Goal: Task Accomplishment & Management: Use online tool/utility

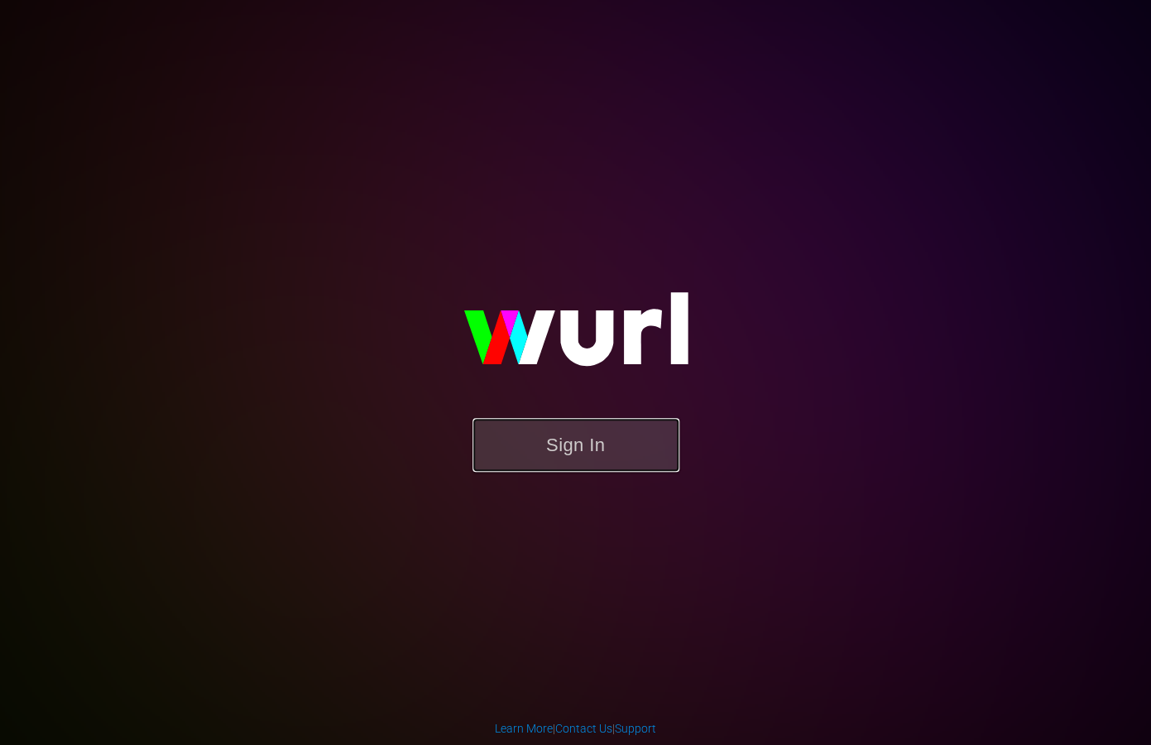
click at [568, 443] on button "Sign In" at bounding box center [575, 445] width 207 height 54
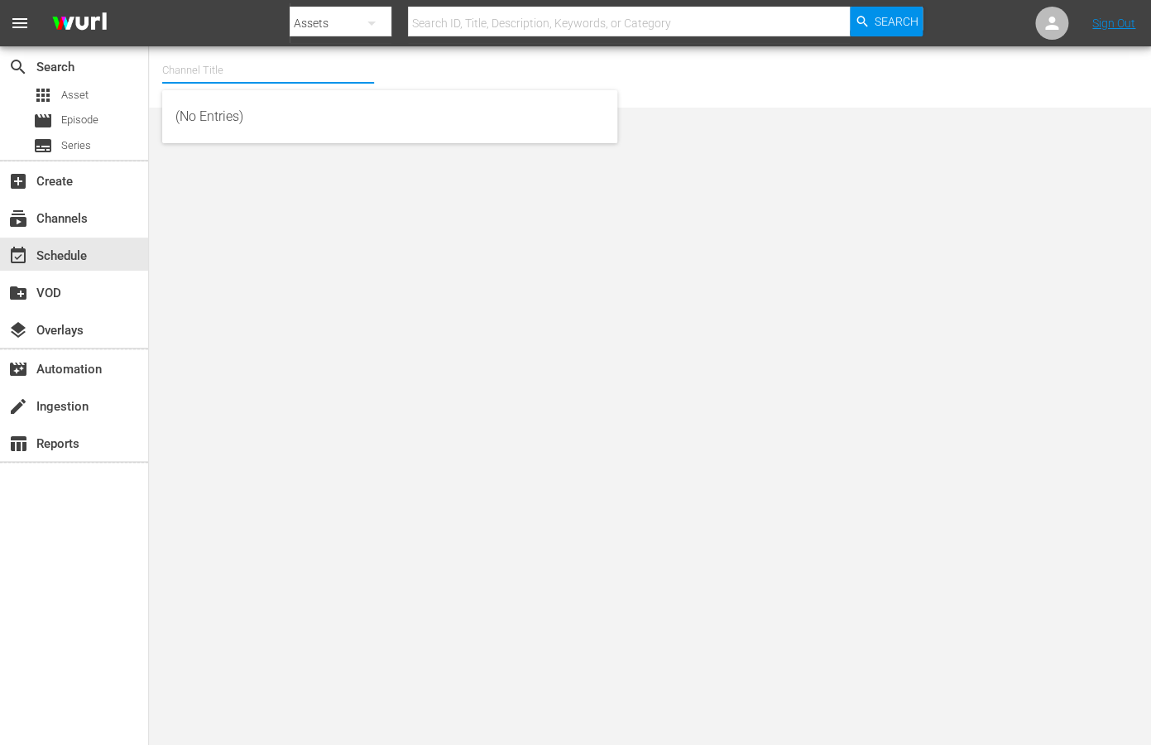
click at [177, 77] on input "text" at bounding box center [268, 70] width 212 height 40
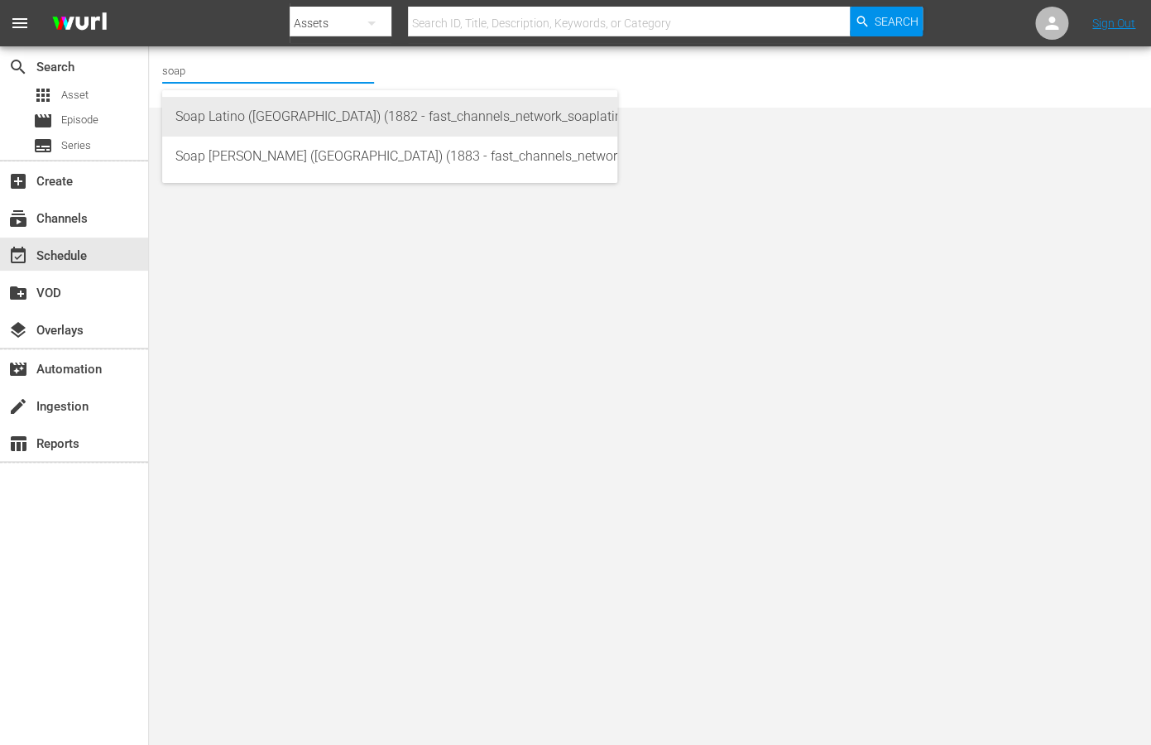
click at [193, 125] on div "Soap Latino ([GEOGRAPHIC_DATA]) (1882 - fast_channels_network_soaplatino_1)" at bounding box center [389, 117] width 429 height 40
type input "Soap Latino ([GEOGRAPHIC_DATA]) (1882 - fast_channels_network_soaplatino_1)"
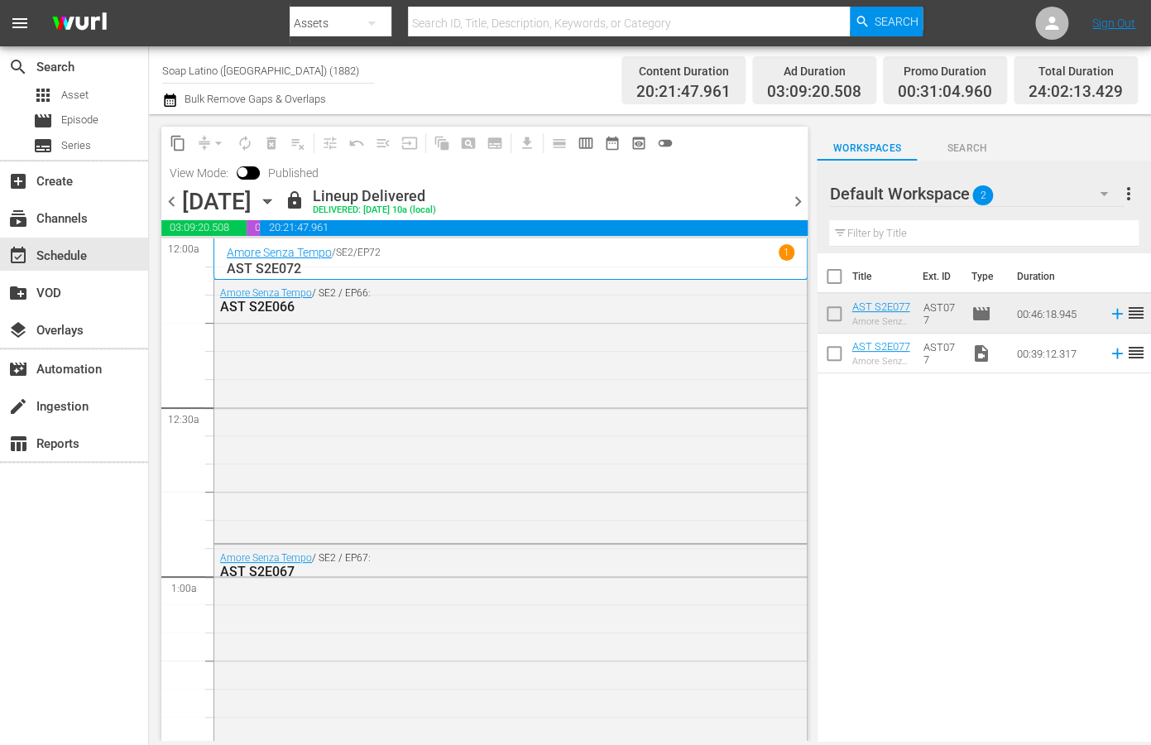
click at [790, 204] on span "chevron_right" at bounding box center [797, 201] width 21 height 21
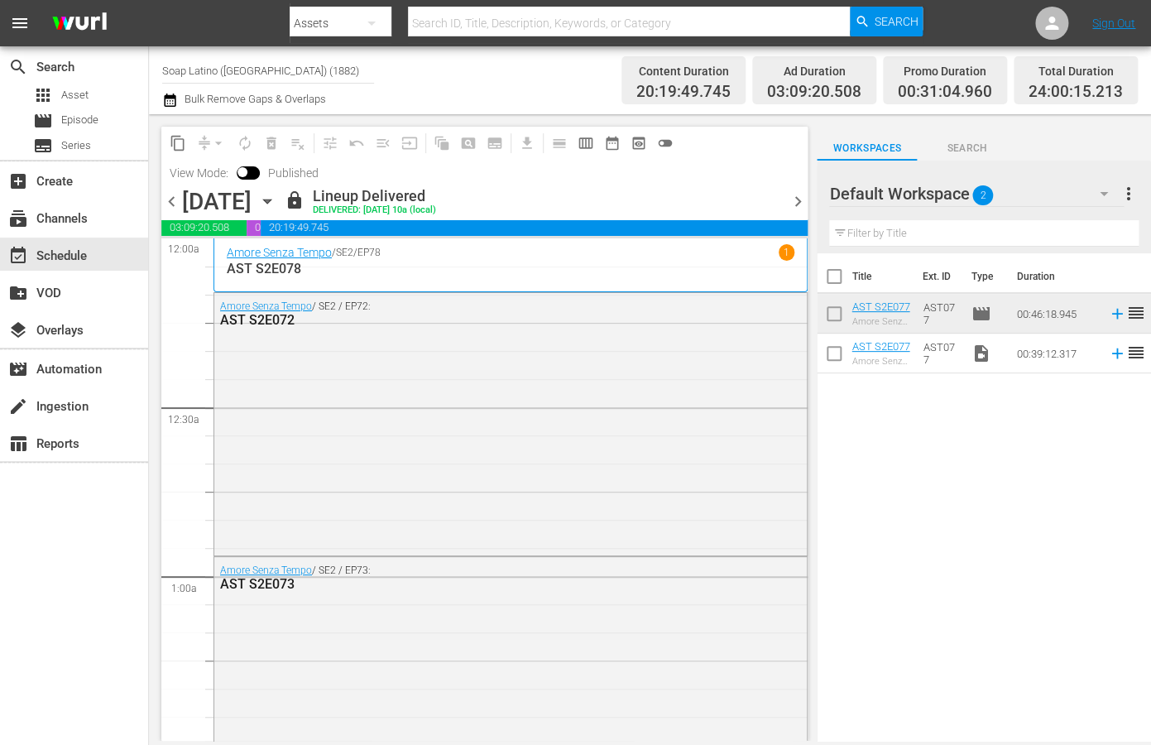
click at [801, 199] on span "chevron_right" at bounding box center [797, 201] width 21 height 21
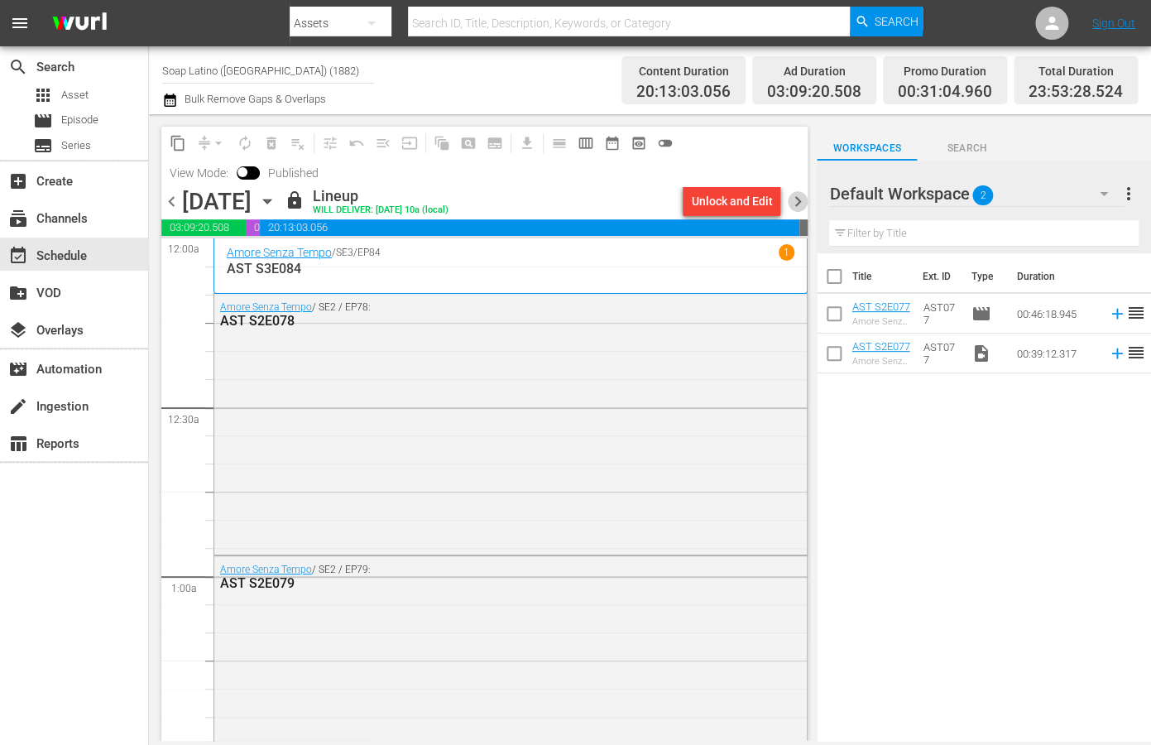
click at [794, 201] on span "chevron_right" at bounding box center [797, 201] width 21 height 21
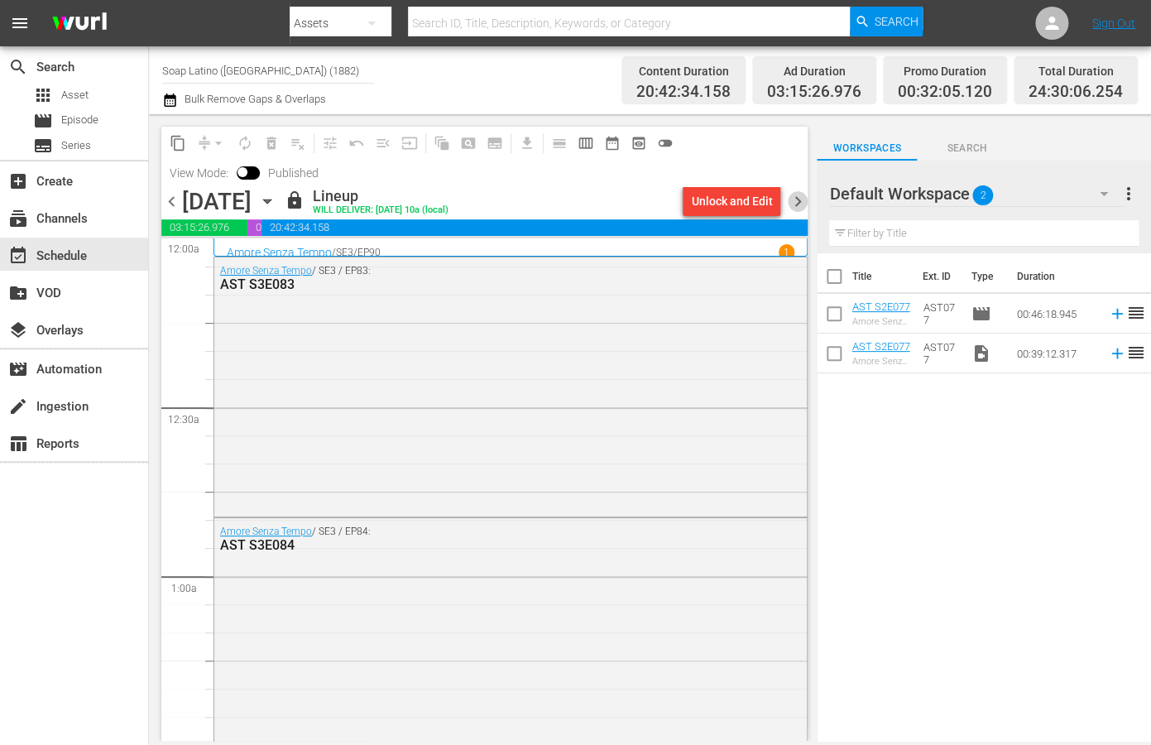
click at [794, 197] on span "chevron_right" at bounding box center [797, 201] width 21 height 21
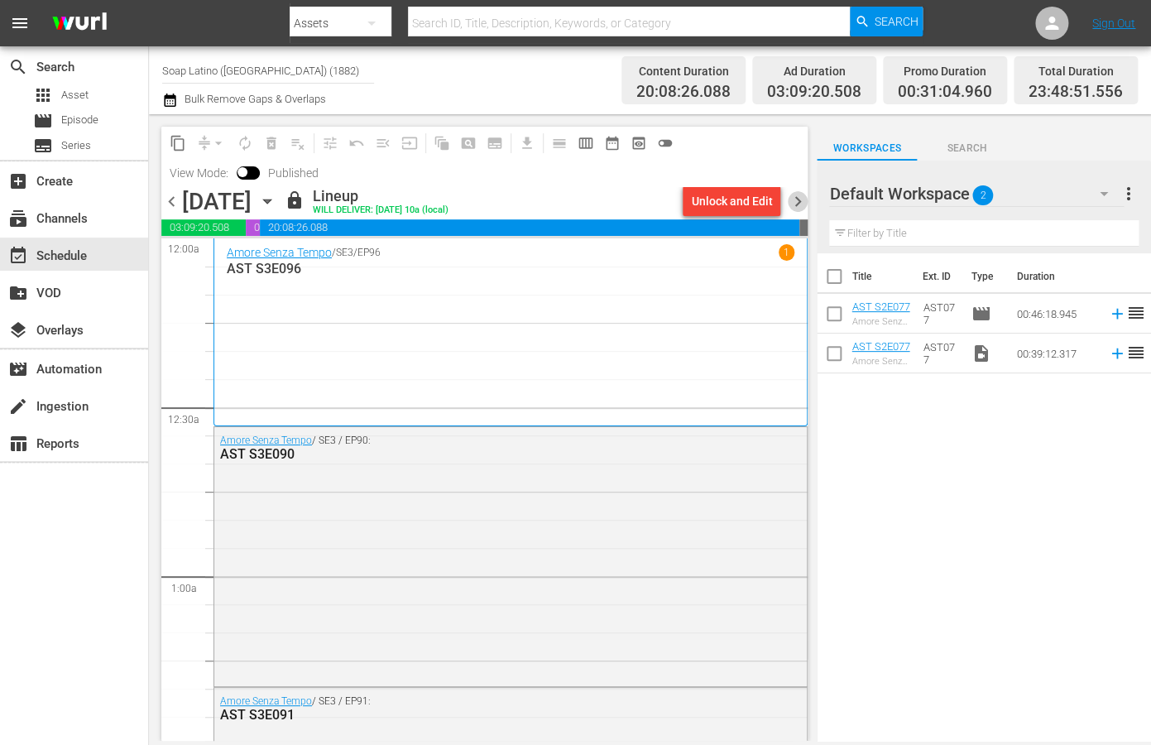
click at [798, 197] on span "chevron_right" at bounding box center [797, 201] width 21 height 21
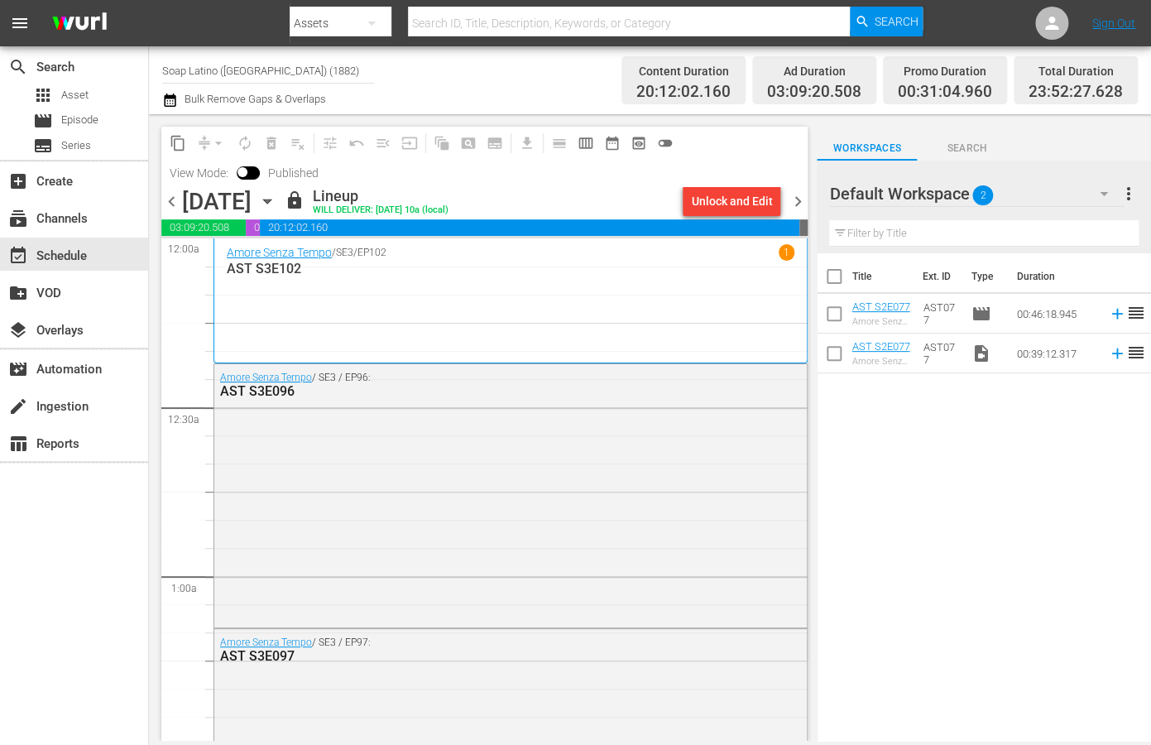
click at [799, 196] on span "chevron_right" at bounding box center [797, 201] width 21 height 21
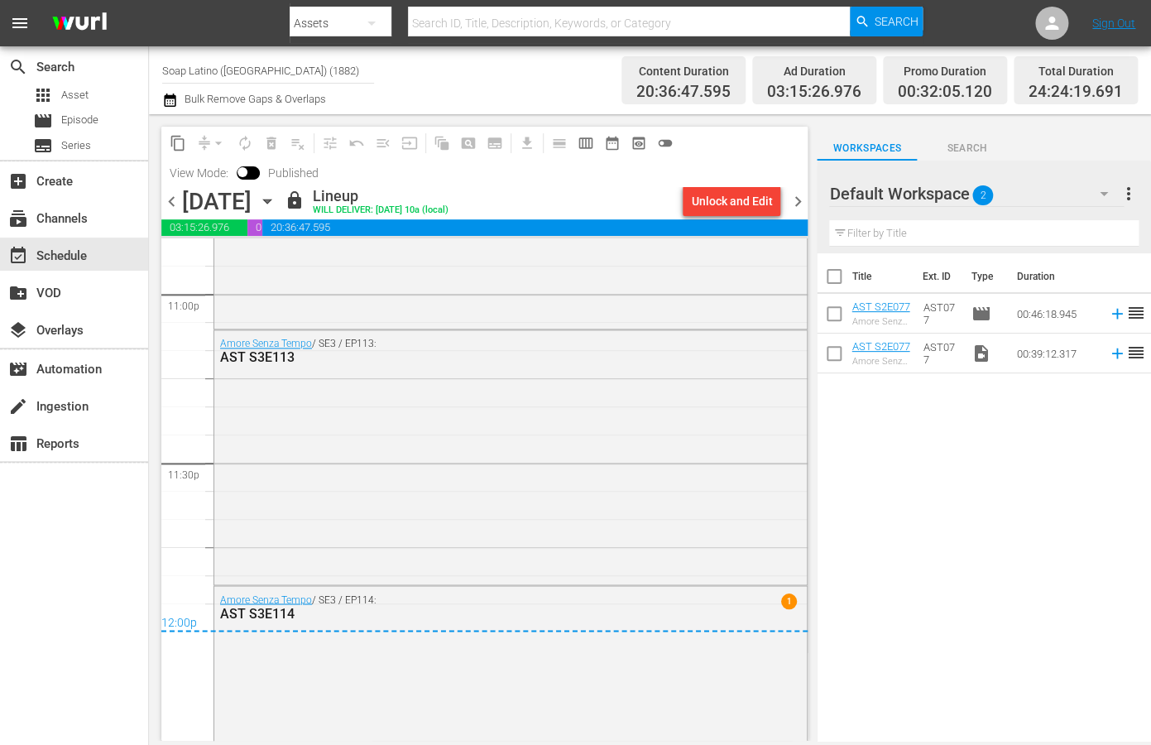
scroll to position [7820, 0]
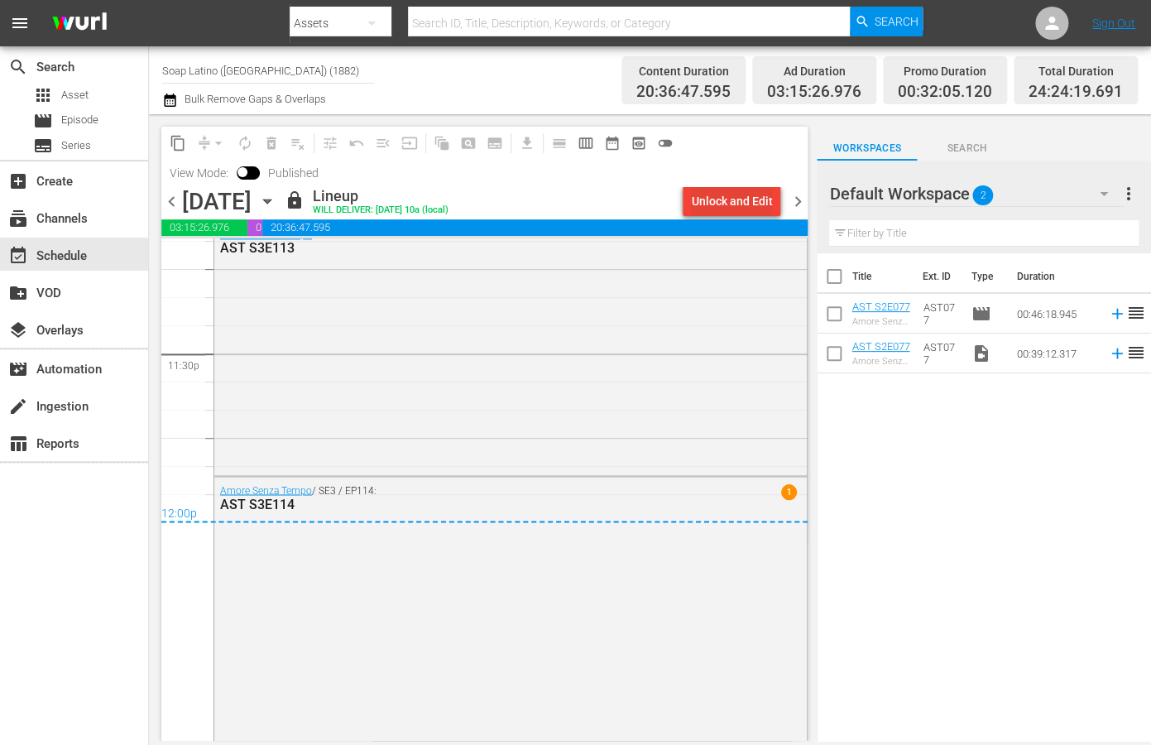
click at [707, 201] on div "Unlock and Edit" at bounding box center [731, 201] width 81 height 30
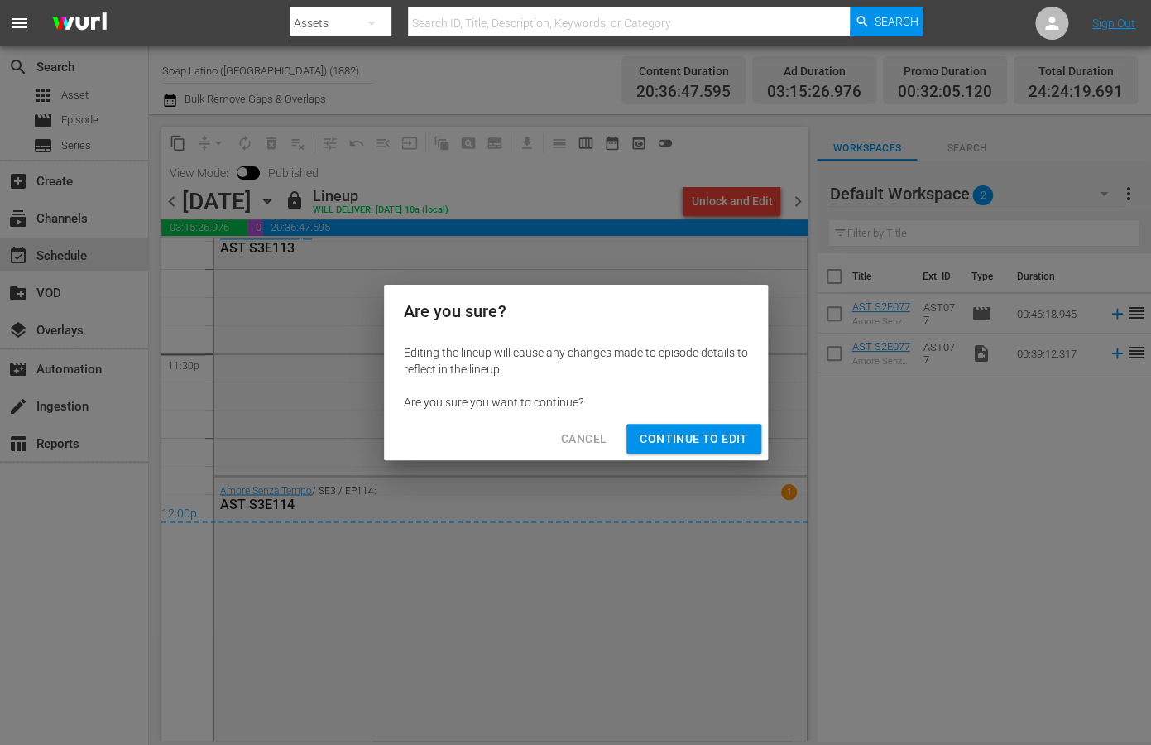
click at [659, 448] on span "Continue to Edit" at bounding box center [694, 439] width 108 height 21
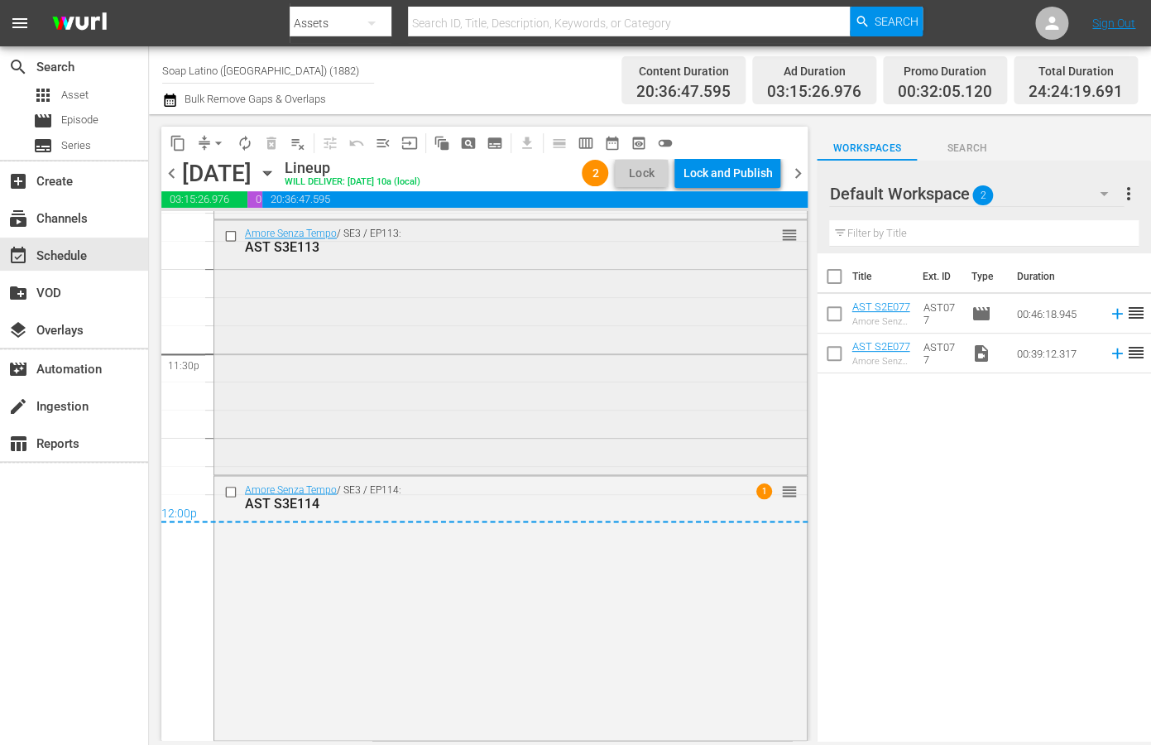
scroll to position [7792, 0]
click at [220, 144] on span "arrow_drop_down" at bounding box center [218, 143] width 17 height 17
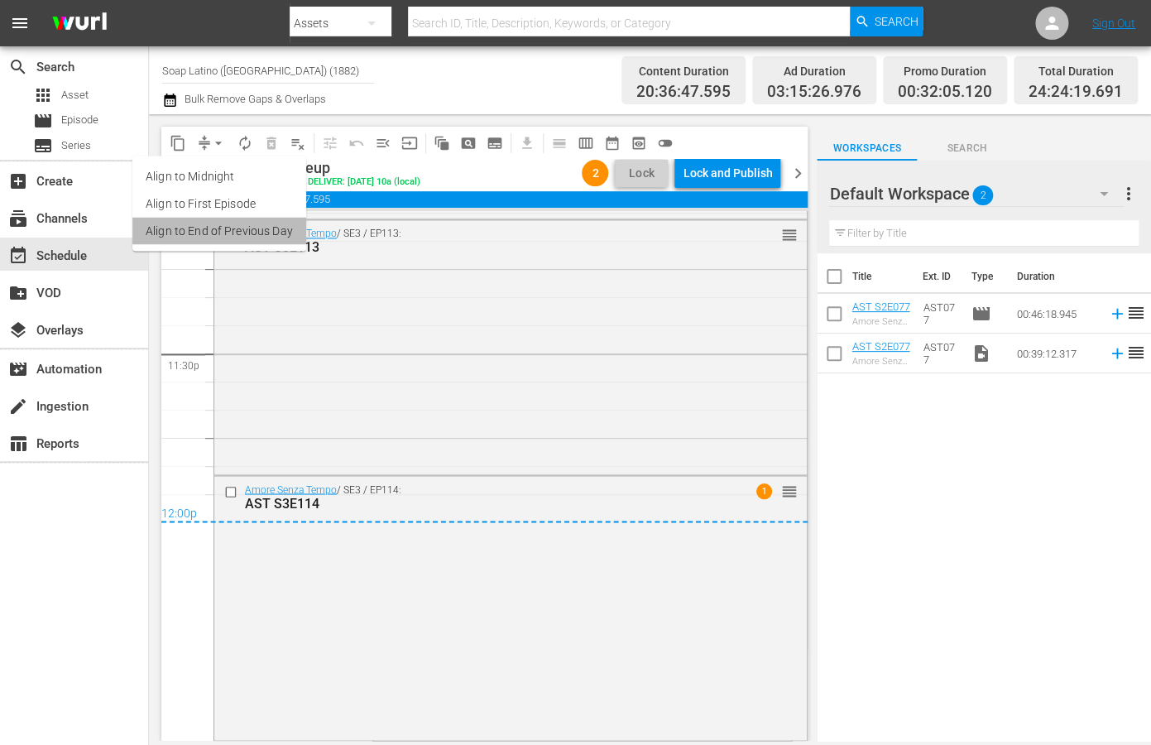
click at [228, 232] on li "Align to End of Previous Day" at bounding box center [219, 231] width 174 height 27
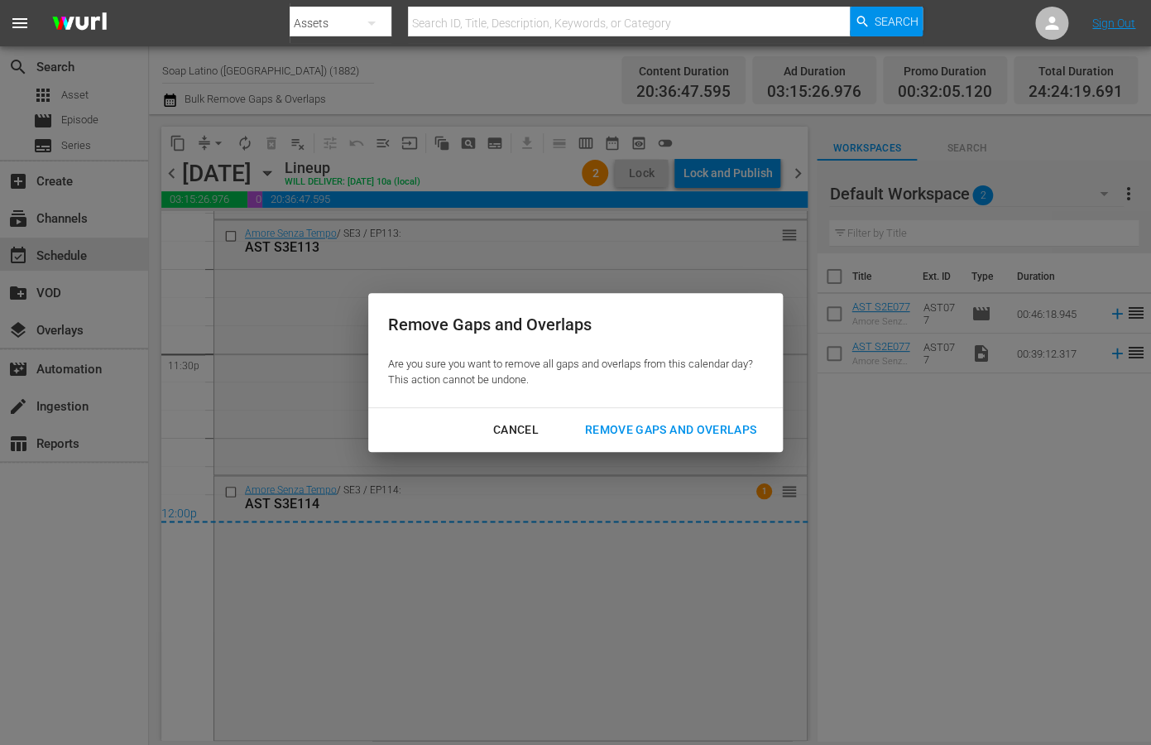
click at [595, 427] on div "Remove Gaps and Overlaps" at bounding box center [671, 430] width 198 height 21
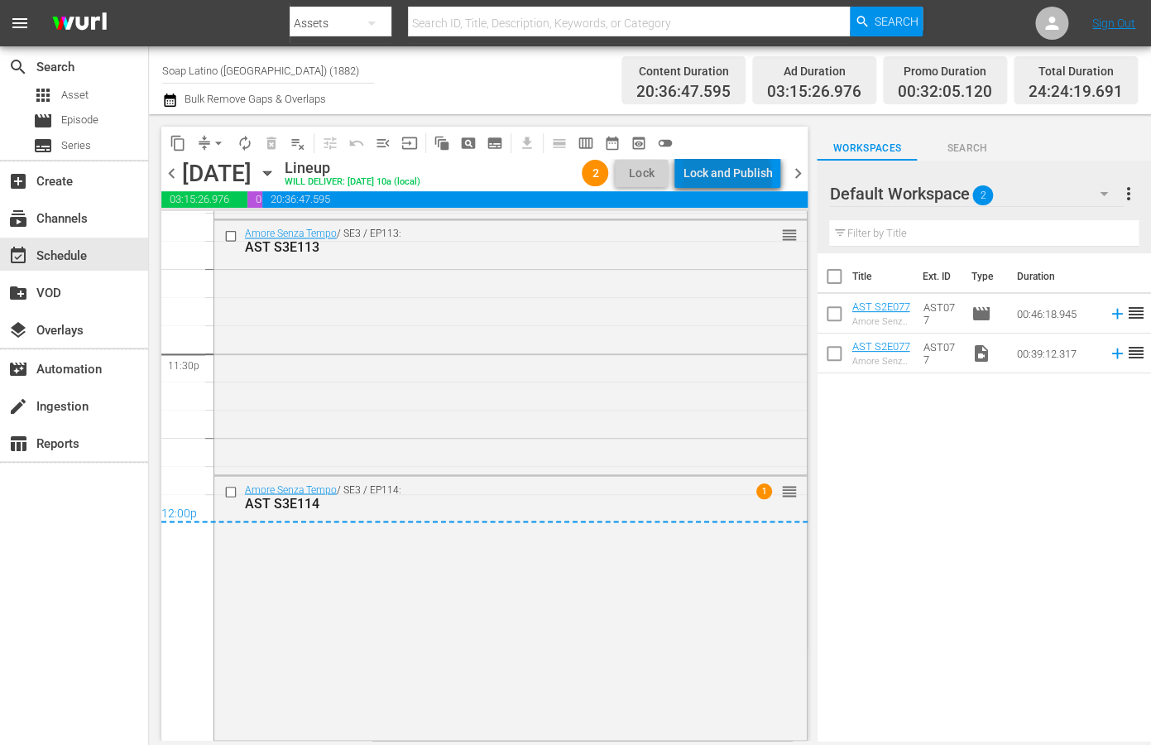
click at [730, 177] on div "Lock and Publish" at bounding box center [727, 173] width 89 height 30
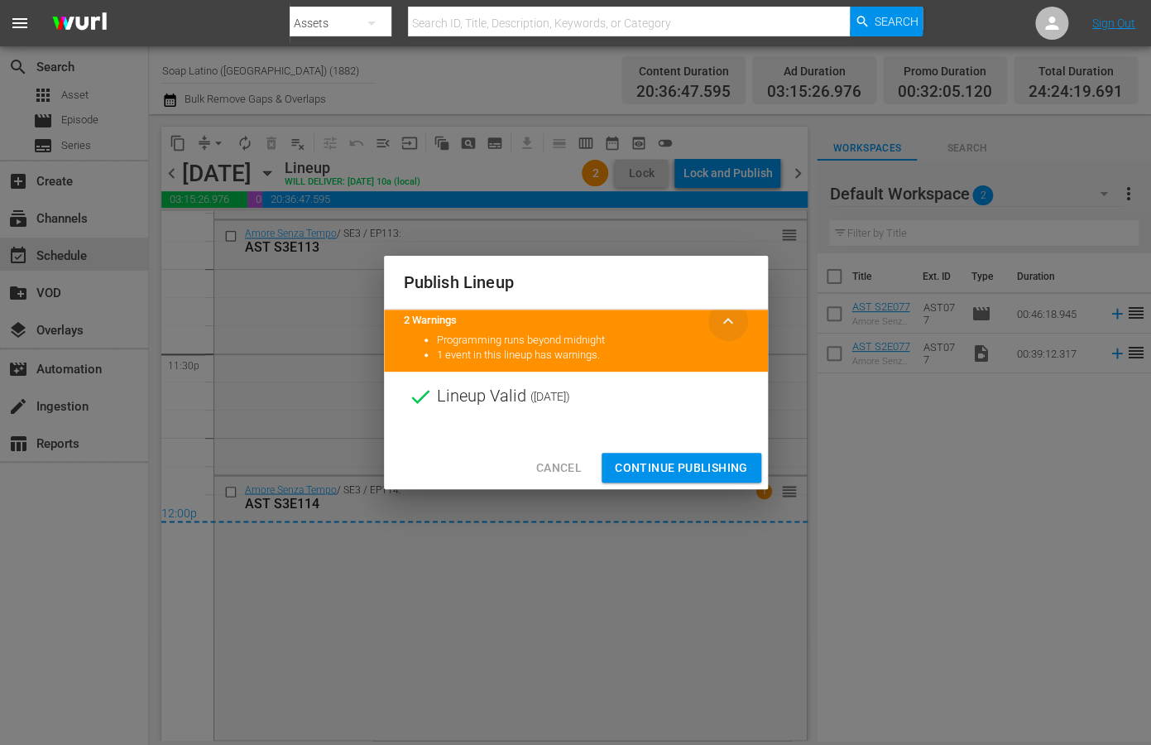
click at [729, 322] on span "keyboard_arrow_up" at bounding box center [728, 321] width 20 height 20
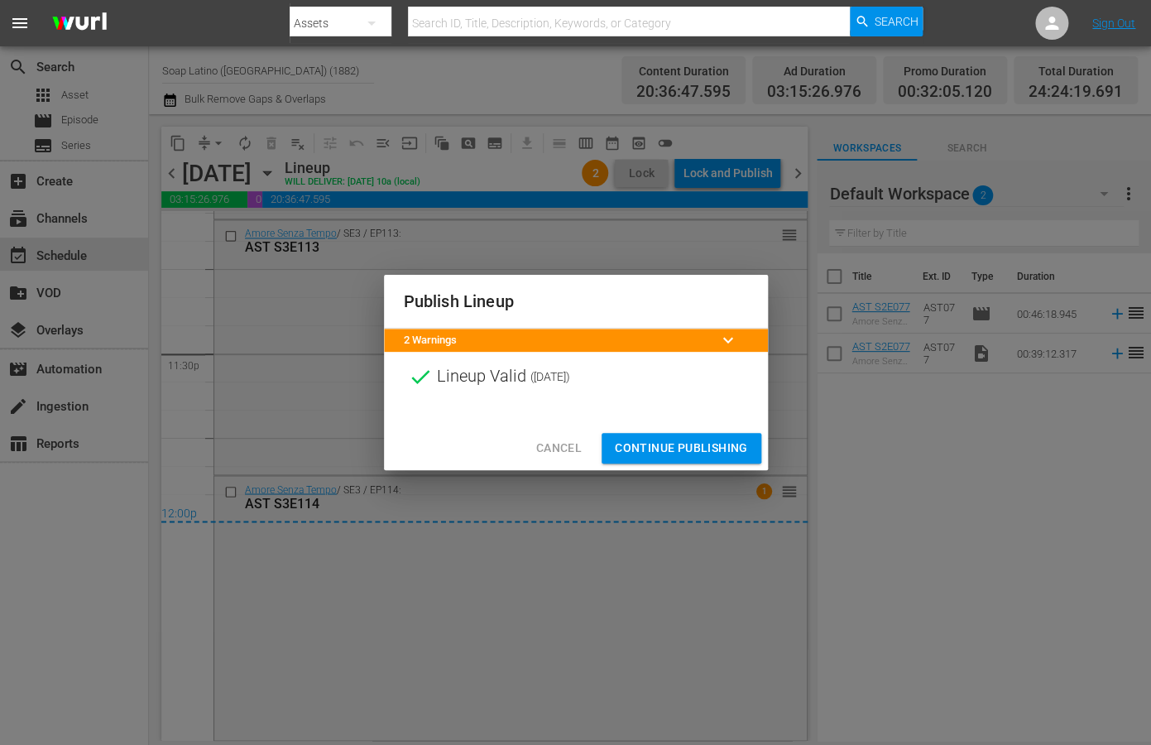
click at [716, 348] on button "keyboard_arrow_down" at bounding box center [728, 340] width 40 height 40
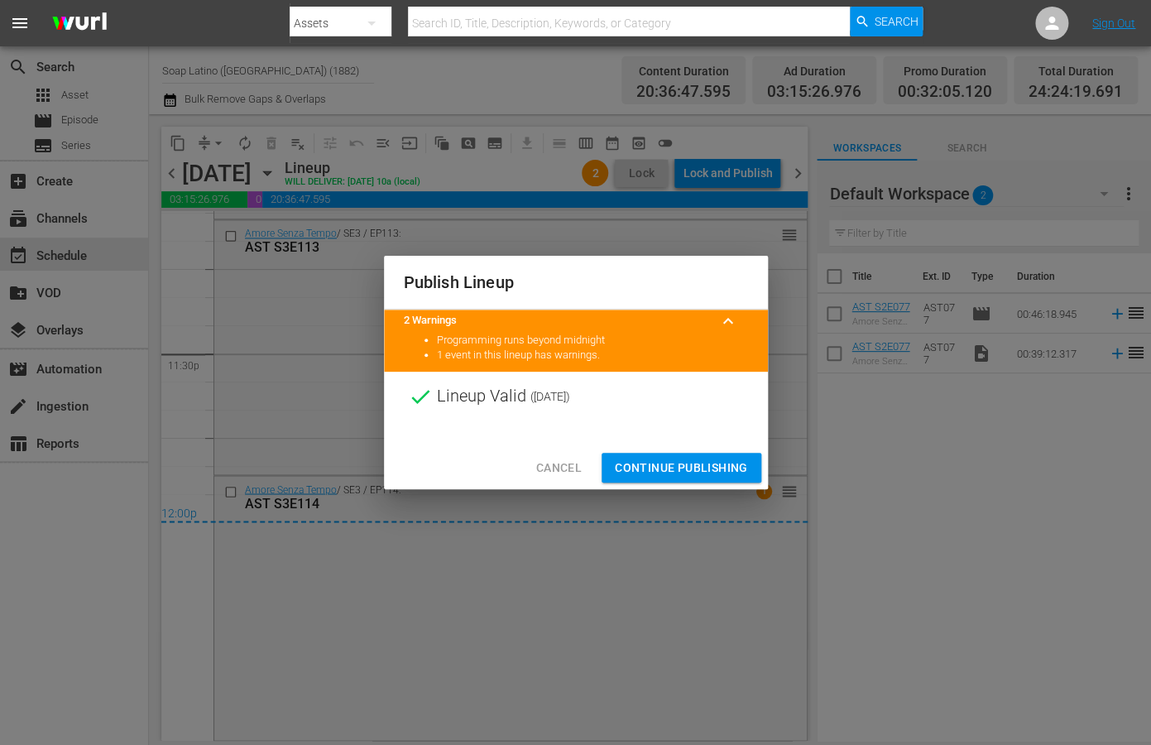
click at [562, 465] on span "Cancel" at bounding box center [558, 468] width 46 height 21
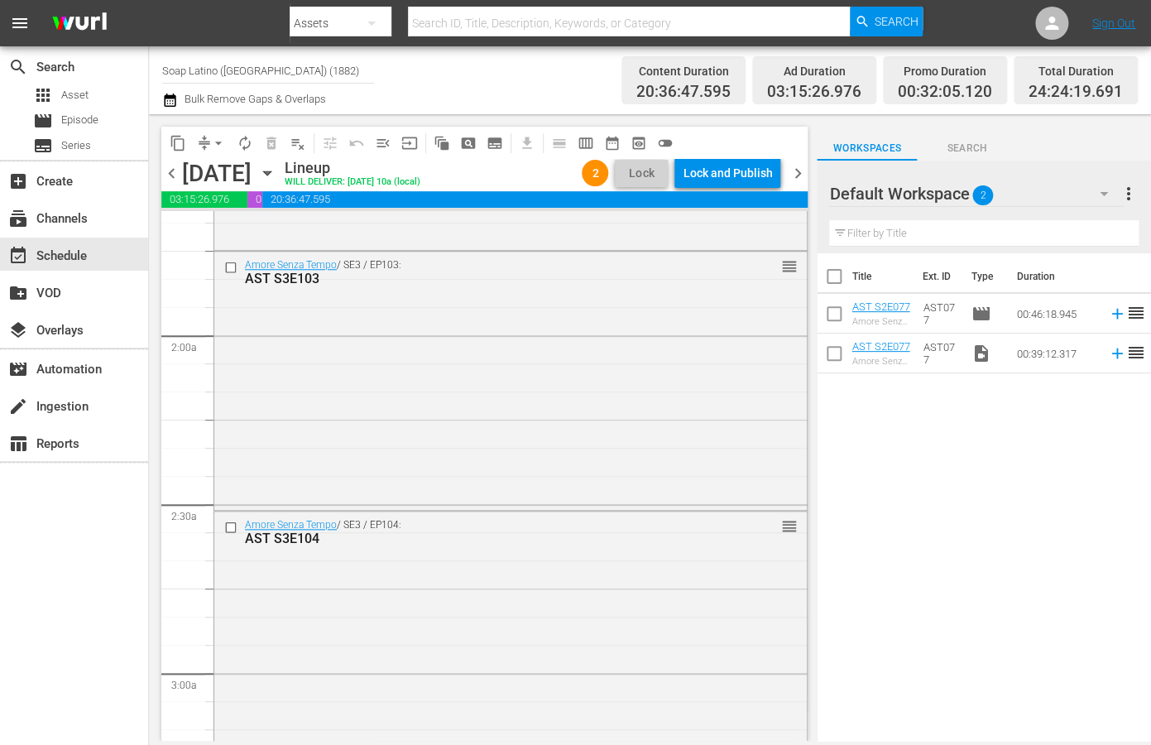
scroll to position [0, 0]
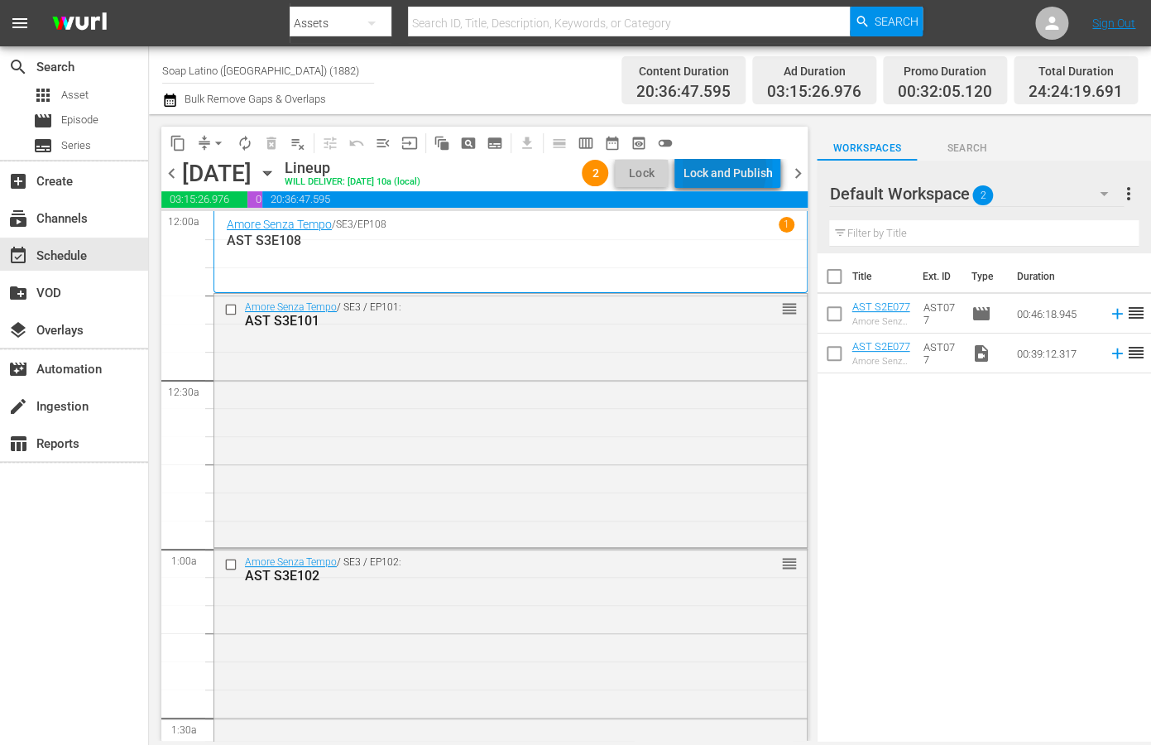
click at [712, 169] on div "Lock and Publish" at bounding box center [727, 173] width 89 height 30
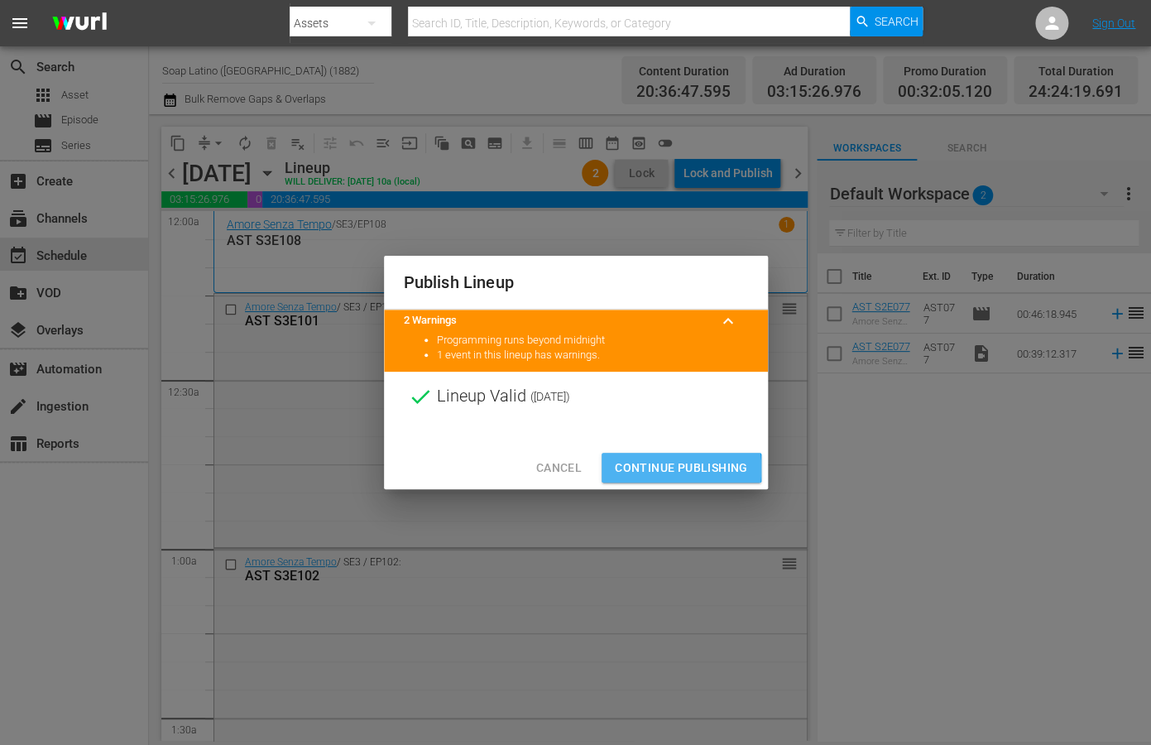
click at [635, 468] on span "Continue Publishing" at bounding box center [681, 468] width 133 height 21
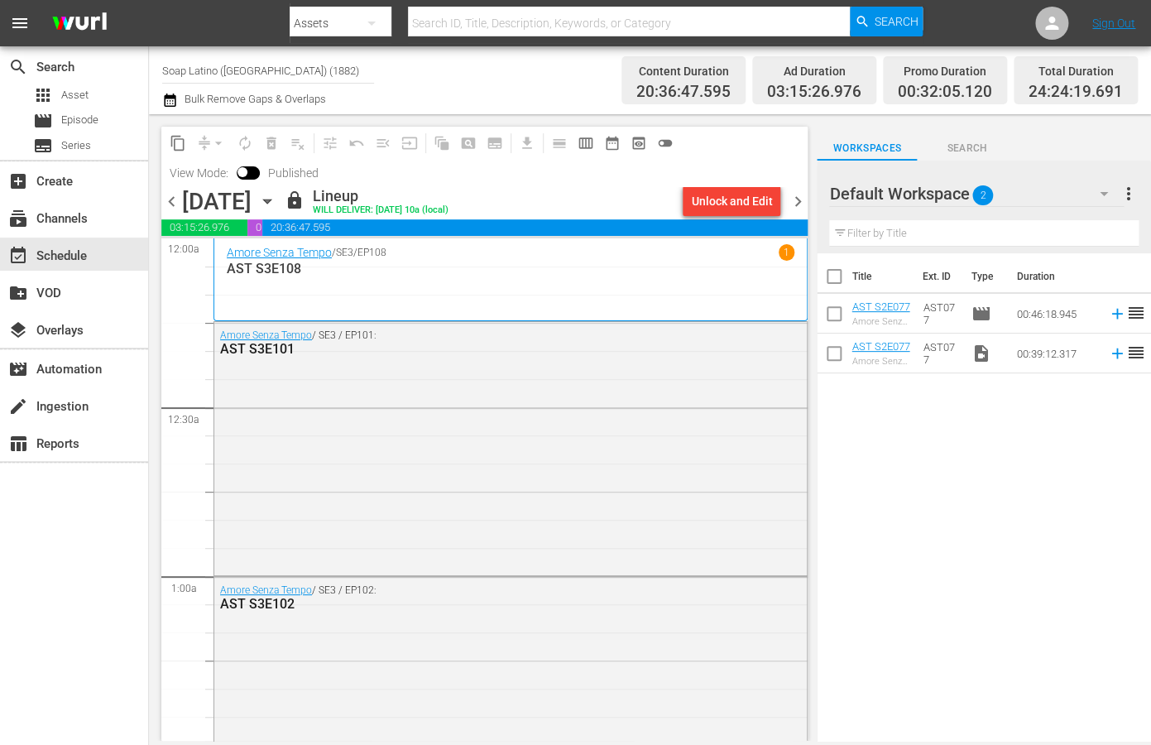
click at [799, 198] on span "chevron_right" at bounding box center [797, 201] width 21 height 21
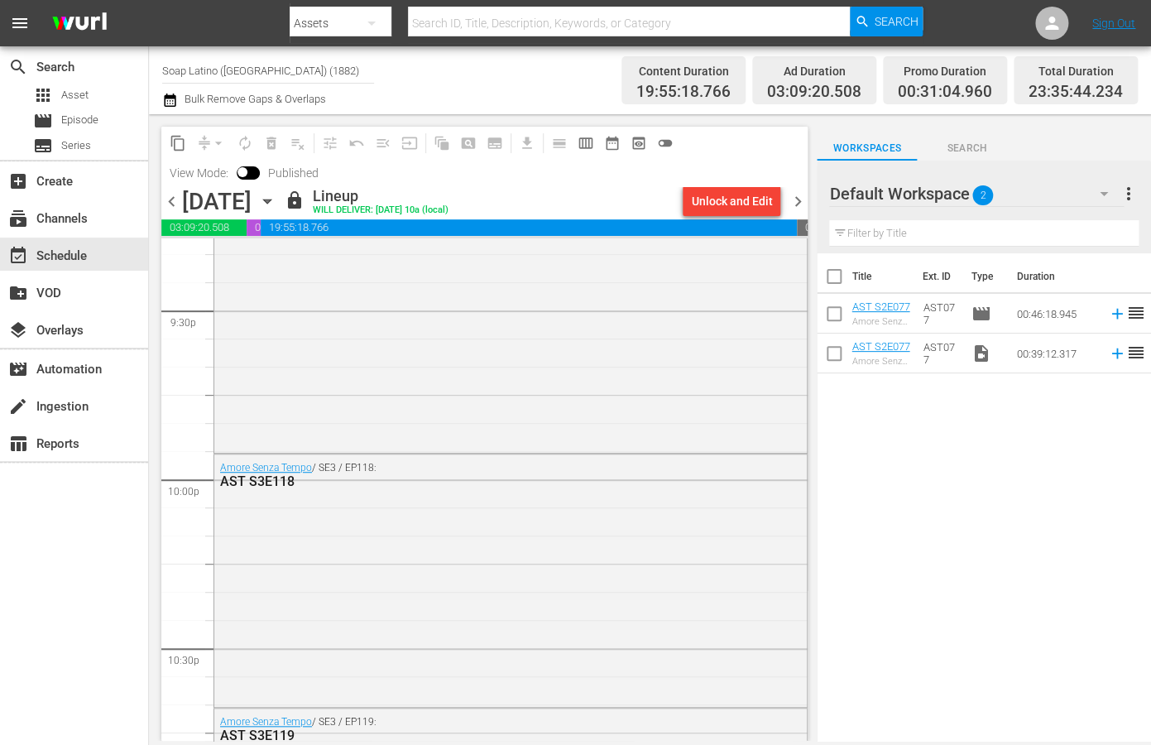
scroll to position [7683, 0]
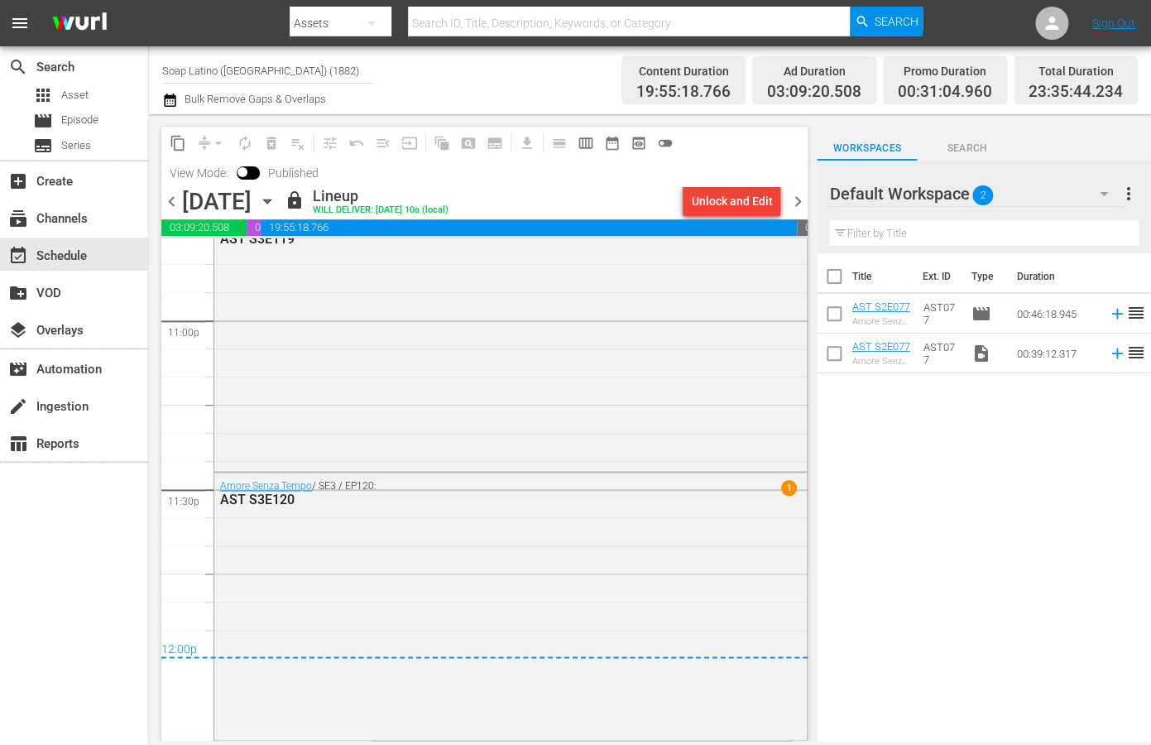
click at [266, 62] on input "Soap Latino ([GEOGRAPHIC_DATA]) (1882)" at bounding box center [268, 70] width 212 height 40
click at [298, 74] on input "Soap Latino ([GEOGRAPHIC_DATA]) (1882)" at bounding box center [268, 70] width 212 height 40
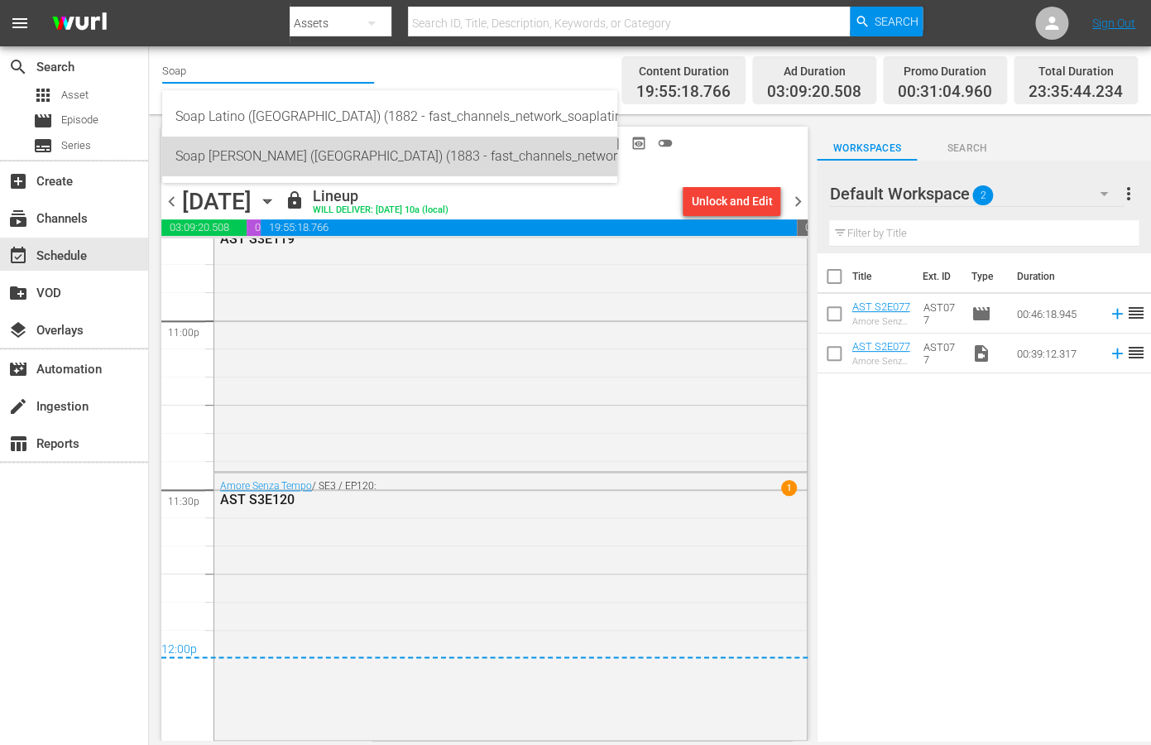
click at [317, 150] on div "Soap [PERSON_NAME] ([GEOGRAPHIC_DATA]) (1883 - fast_channels_network_soapturco_…" at bounding box center [389, 157] width 429 height 40
type input "Soap [PERSON_NAME] ([GEOGRAPHIC_DATA]) (1883 - fast_channels_network_soapturco_…"
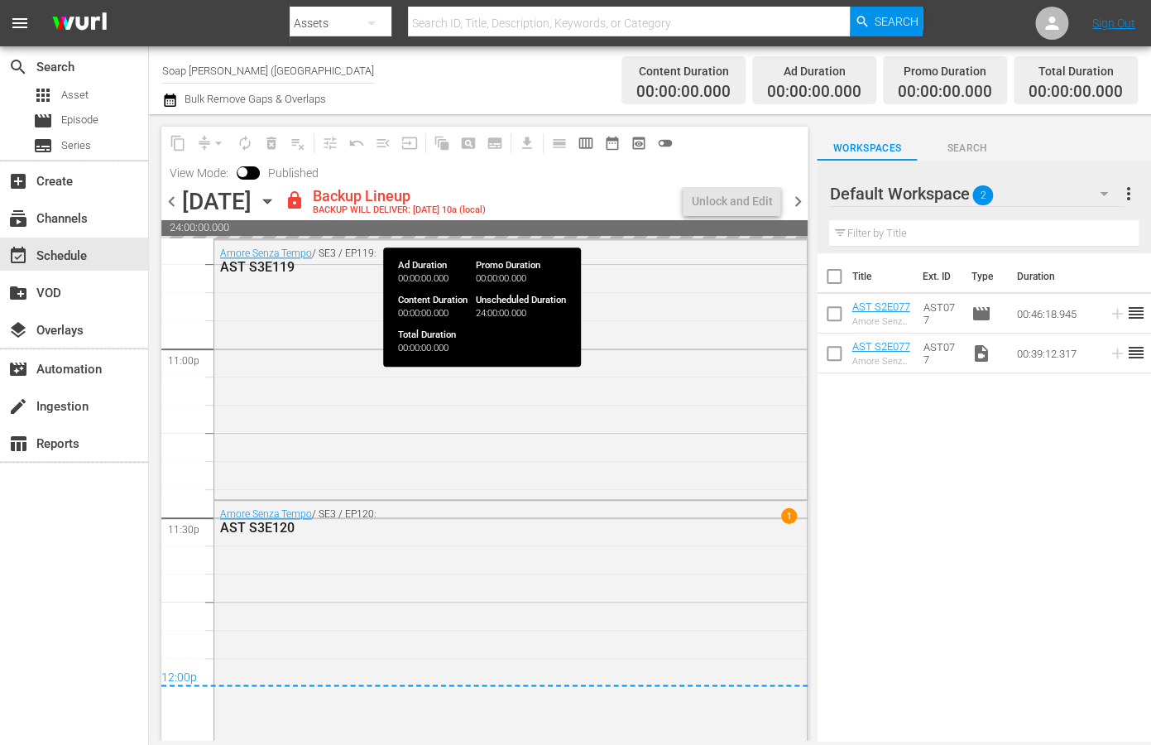
scroll to position [7601, 0]
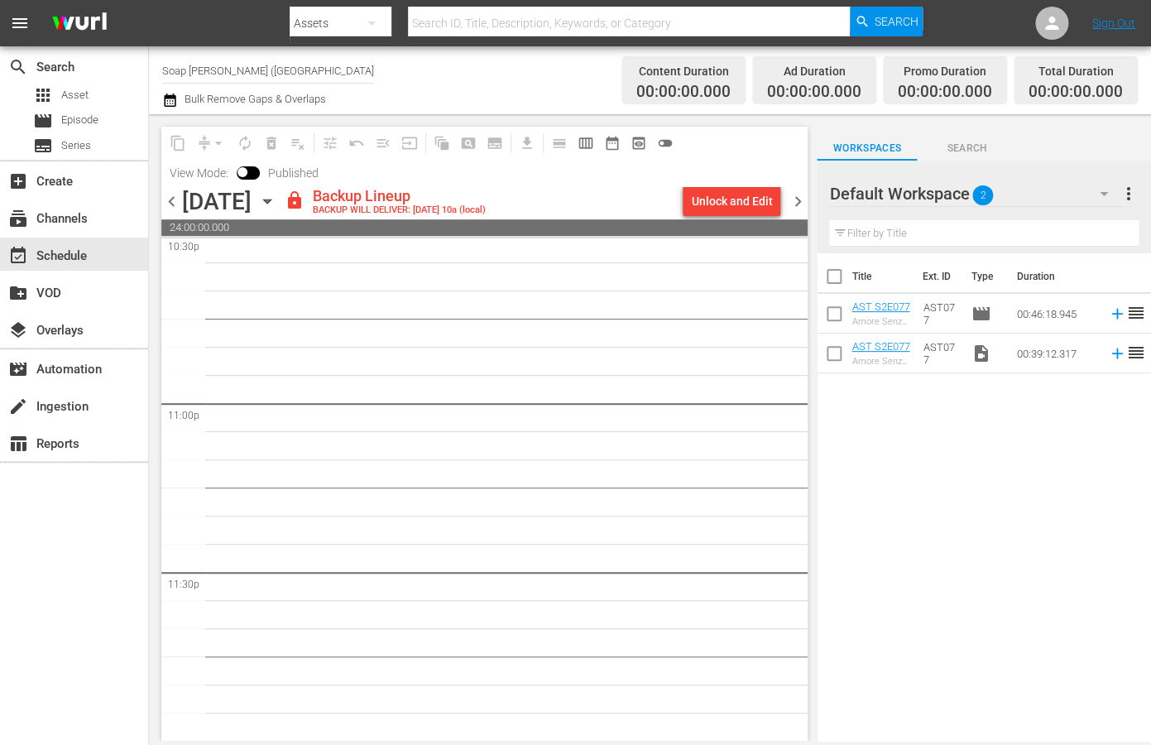
click at [170, 197] on span "chevron_left" at bounding box center [171, 201] width 21 height 21
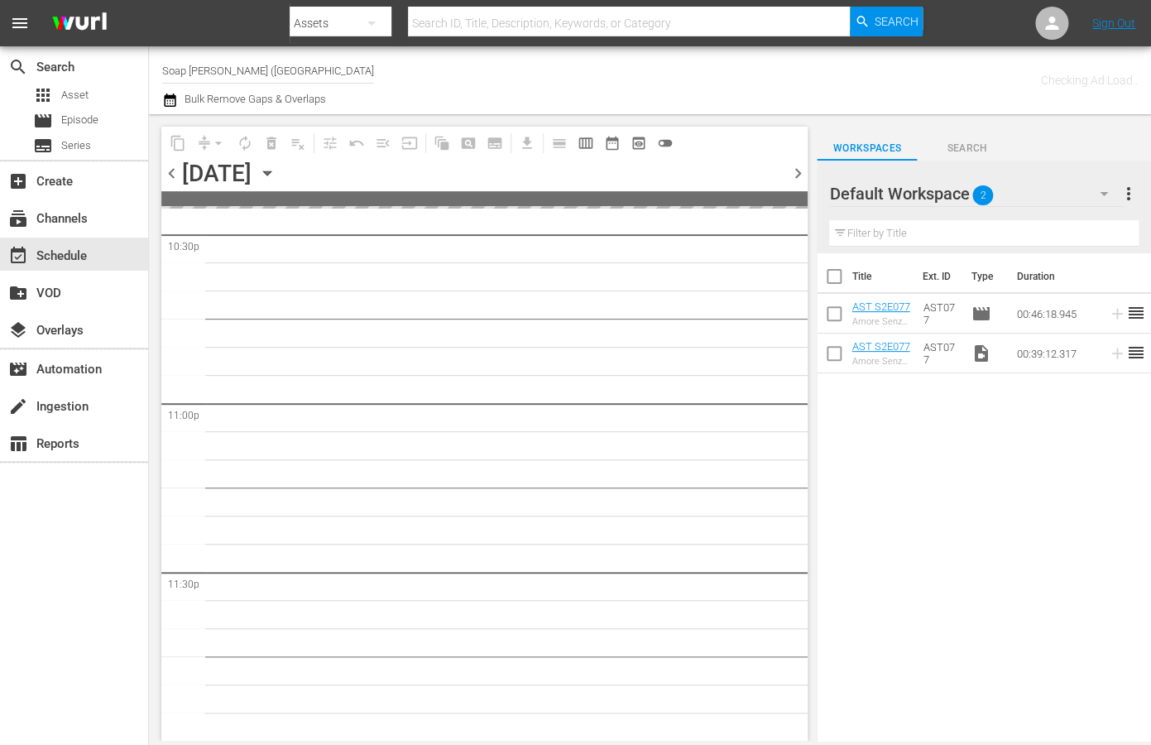
scroll to position [7571, 0]
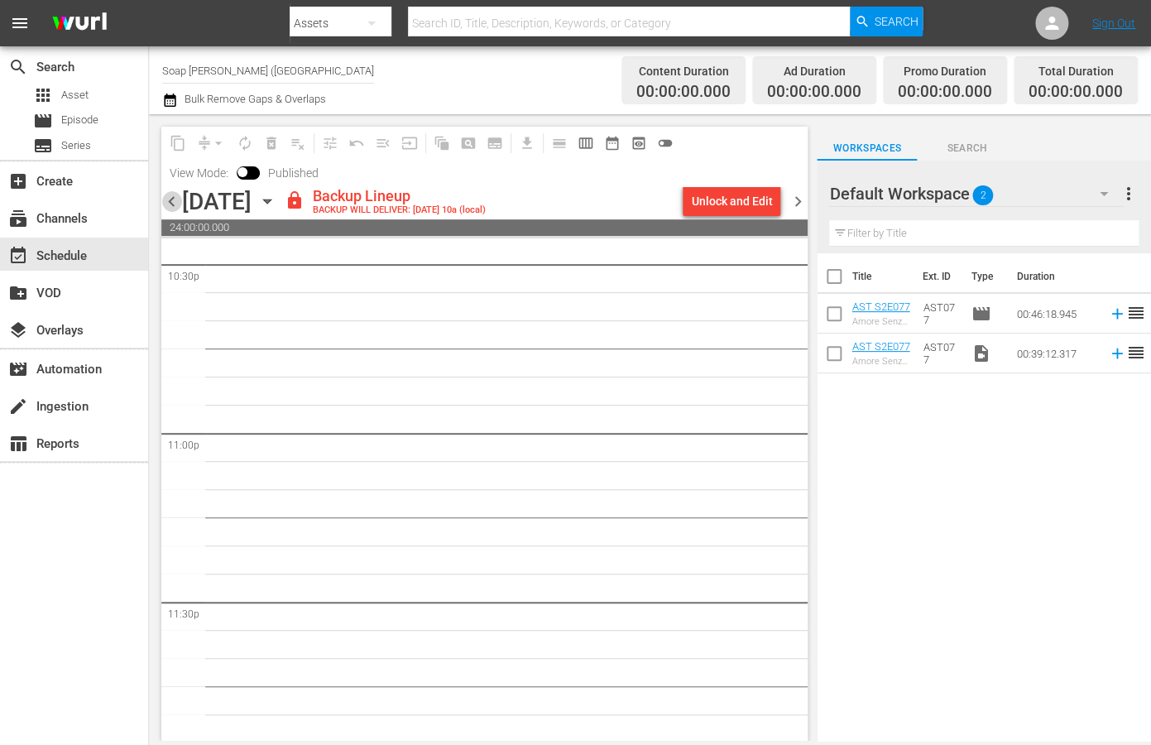
click at [170, 197] on span "chevron_left" at bounding box center [171, 201] width 21 height 21
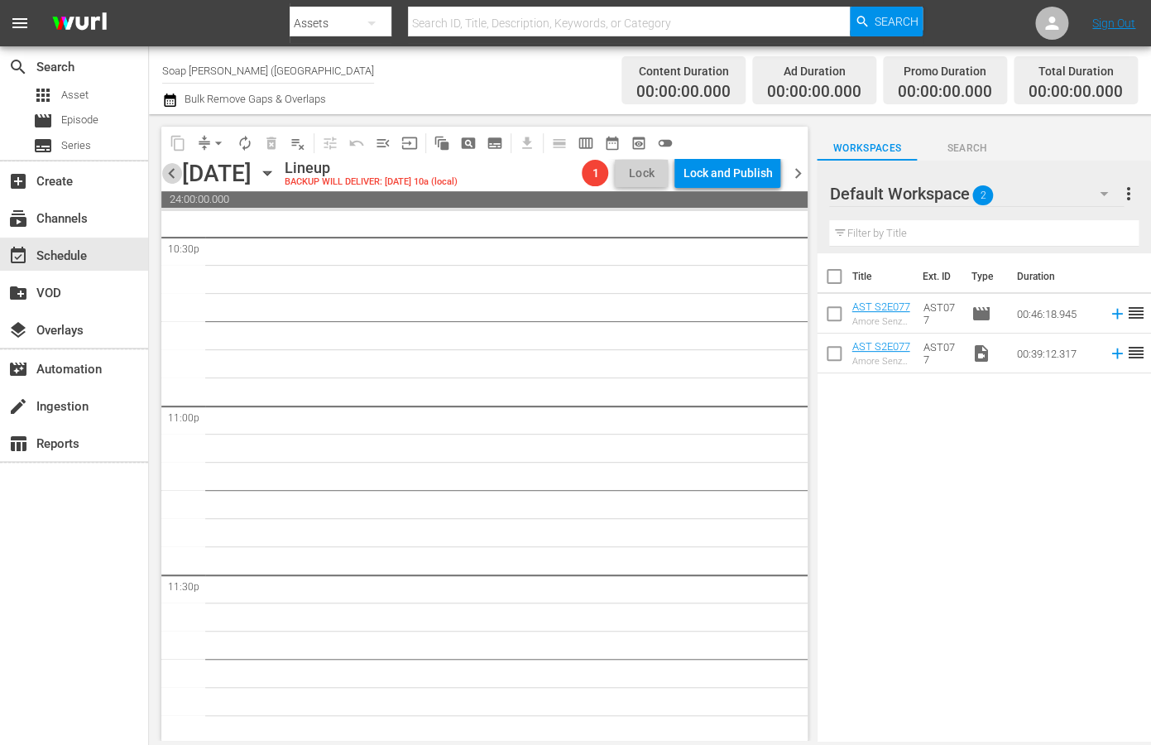
click at [174, 174] on span "chevron_left" at bounding box center [171, 173] width 21 height 21
click at [174, 178] on span "chevron_left" at bounding box center [171, 173] width 21 height 21
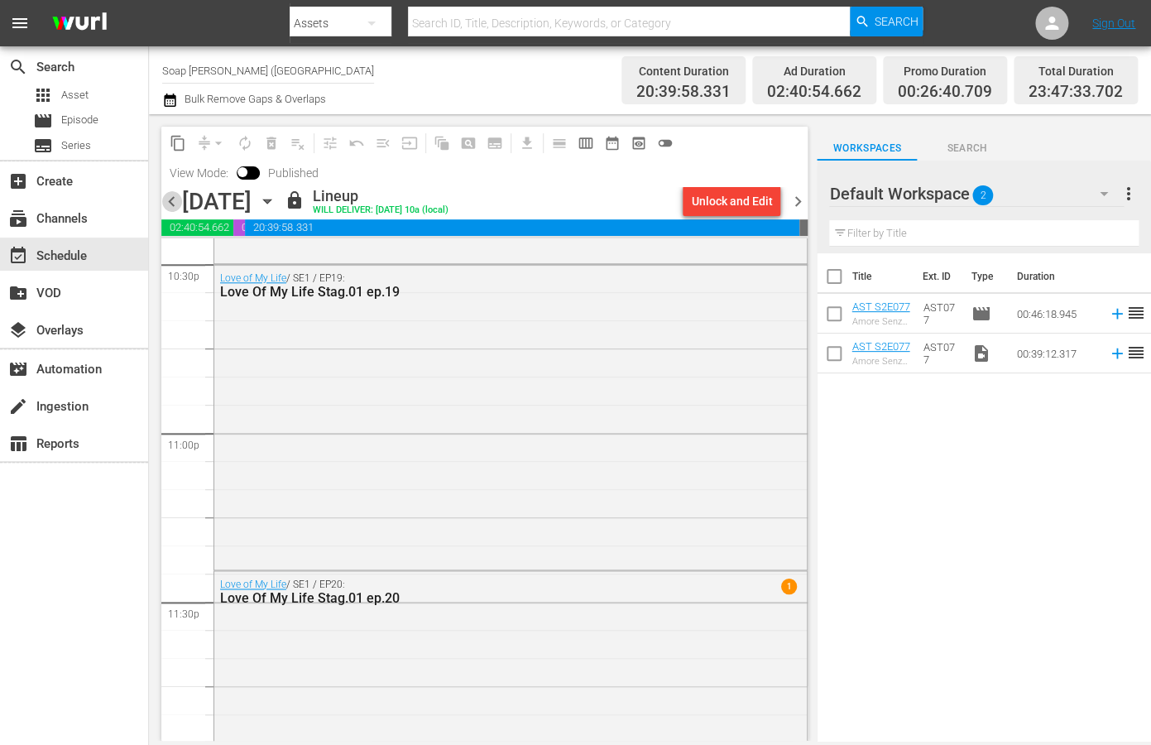
click at [176, 200] on span "chevron_left" at bounding box center [171, 201] width 21 height 21
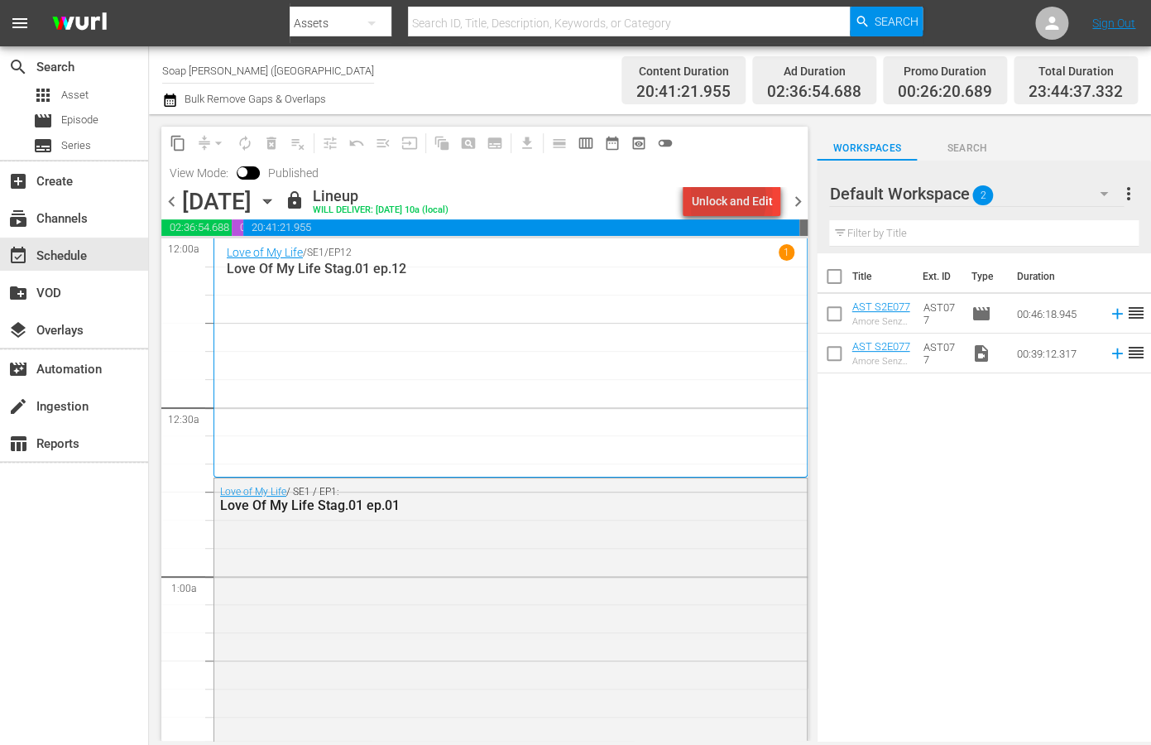
click at [722, 199] on div "Unlock and Edit" at bounding box center [731, 201] width 81 height 30
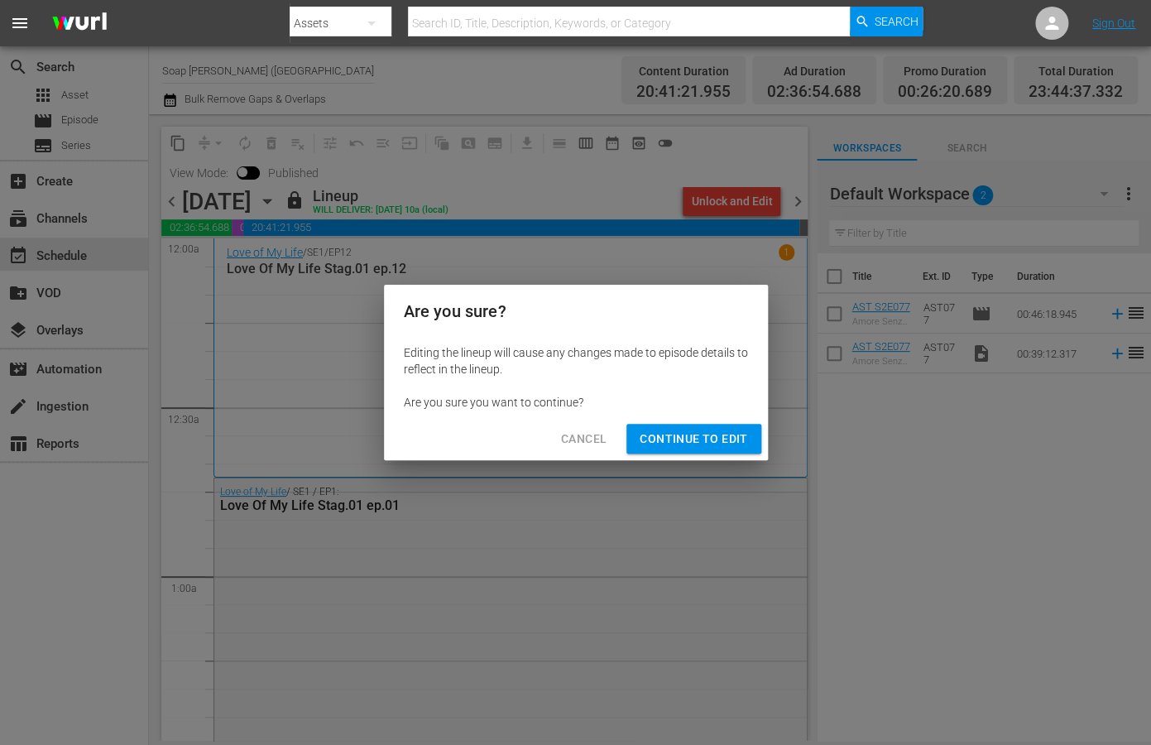
click at [643, 446] on span "Continue to Edit" at bounding box center [694, 439] width 108 height 21
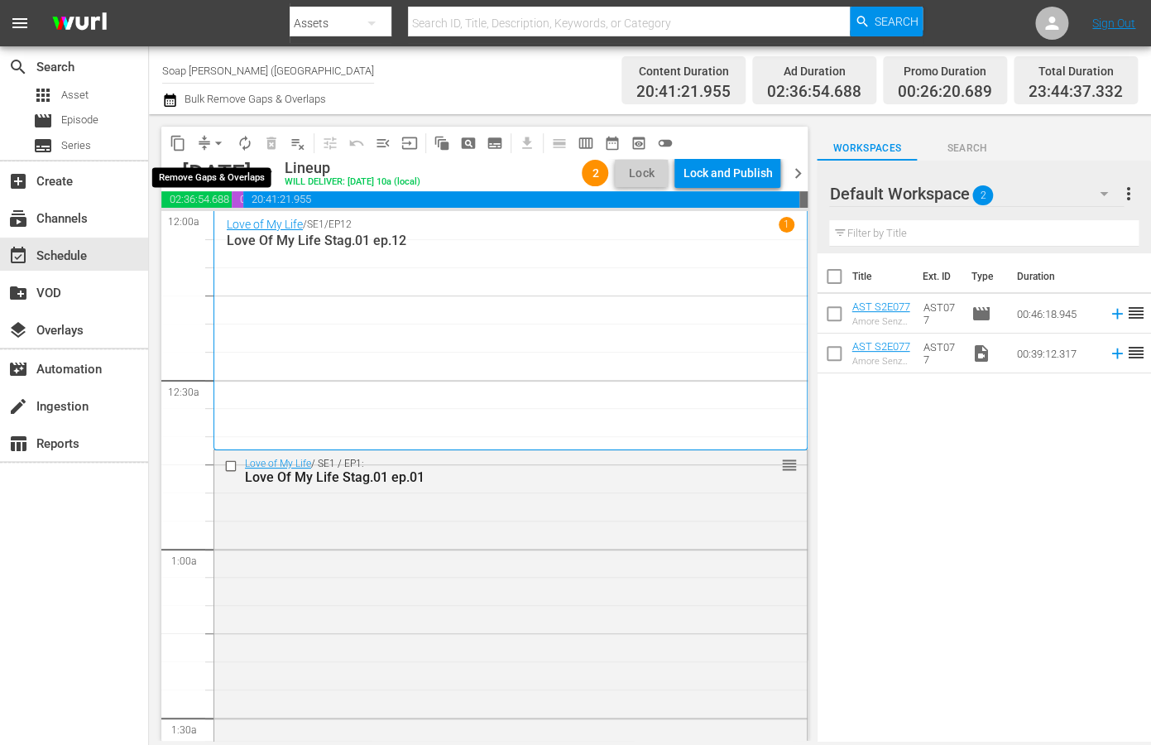
click at [222, 140] on span "arrow_drop_down" at bounding box center [218, 143] width 17 height 17
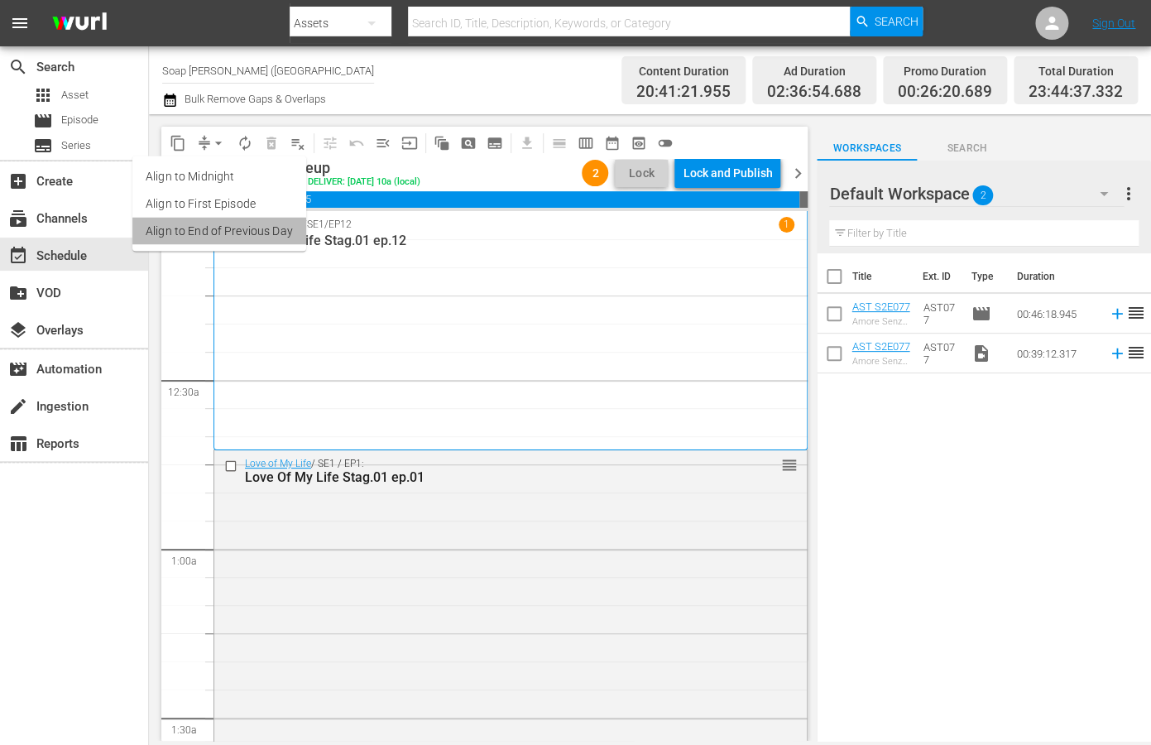
click at [224, 229] on li "Align to End of Previous Day" at bounding box center [219, 231] width 174 height 27
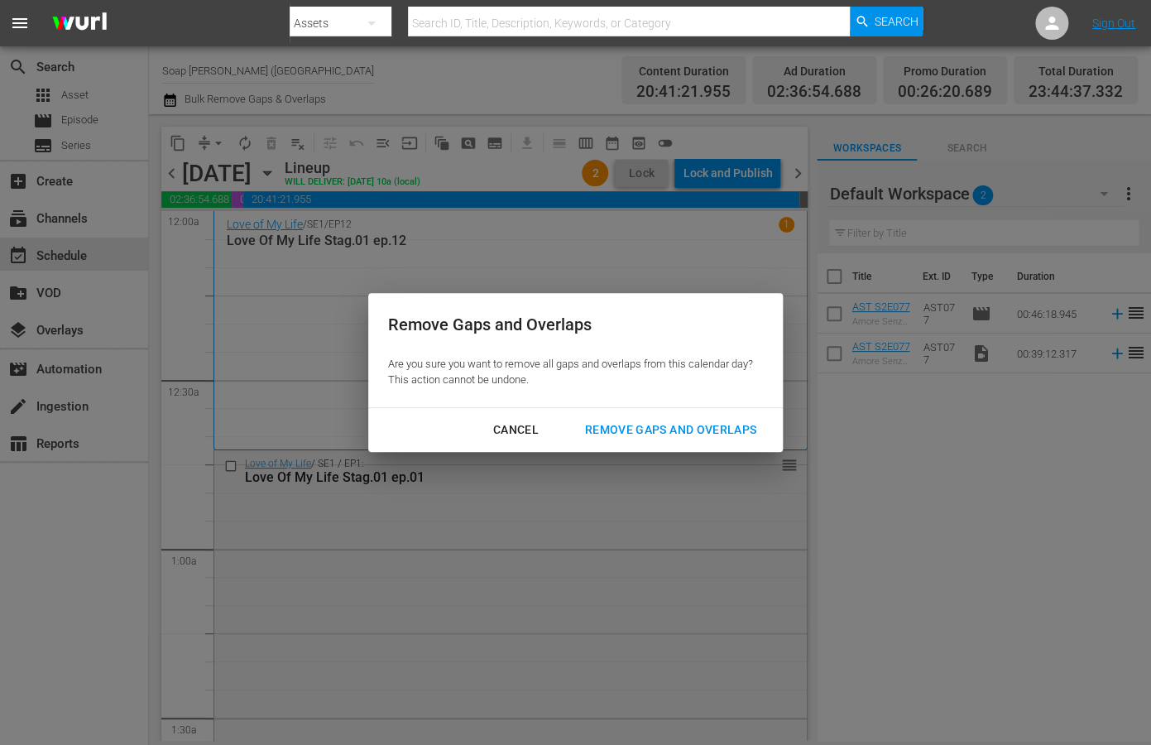
click at [628, 429] on div "Remove Gaps and Overlaps" at bounding box center [671, 430] width 198 height 21
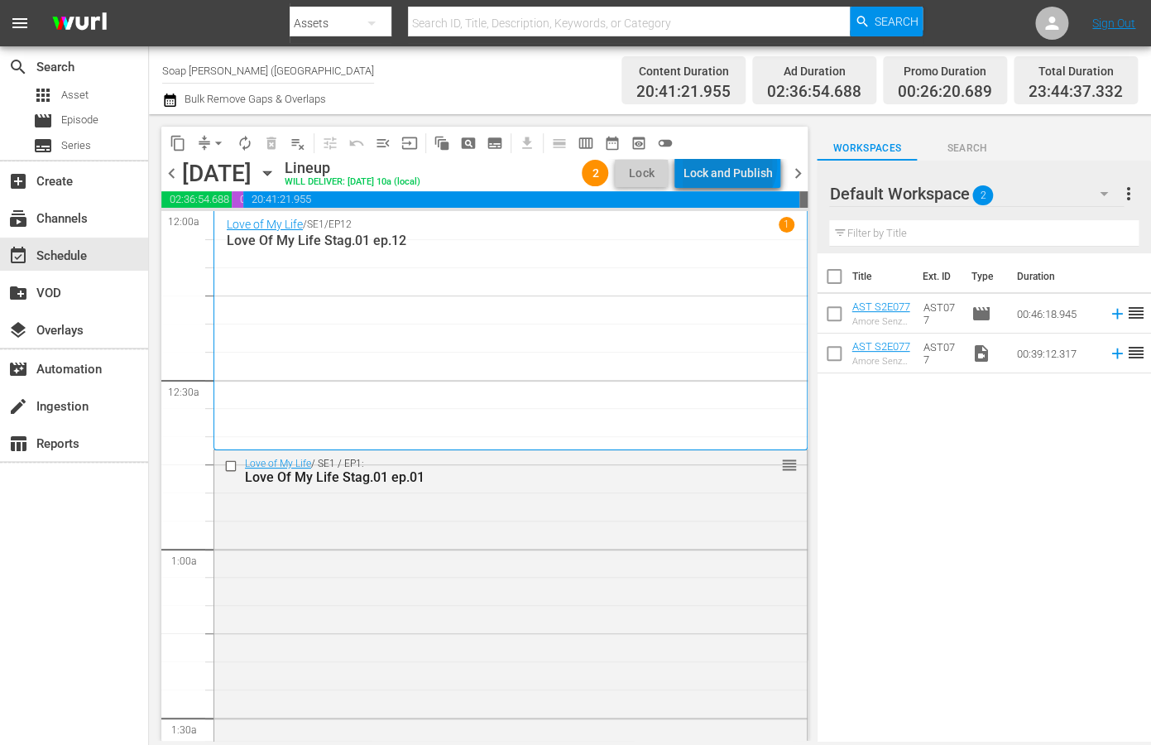
click at [732, 165] on div "Lock and Publish" at bounding box center [727, 173] width 89 height 30
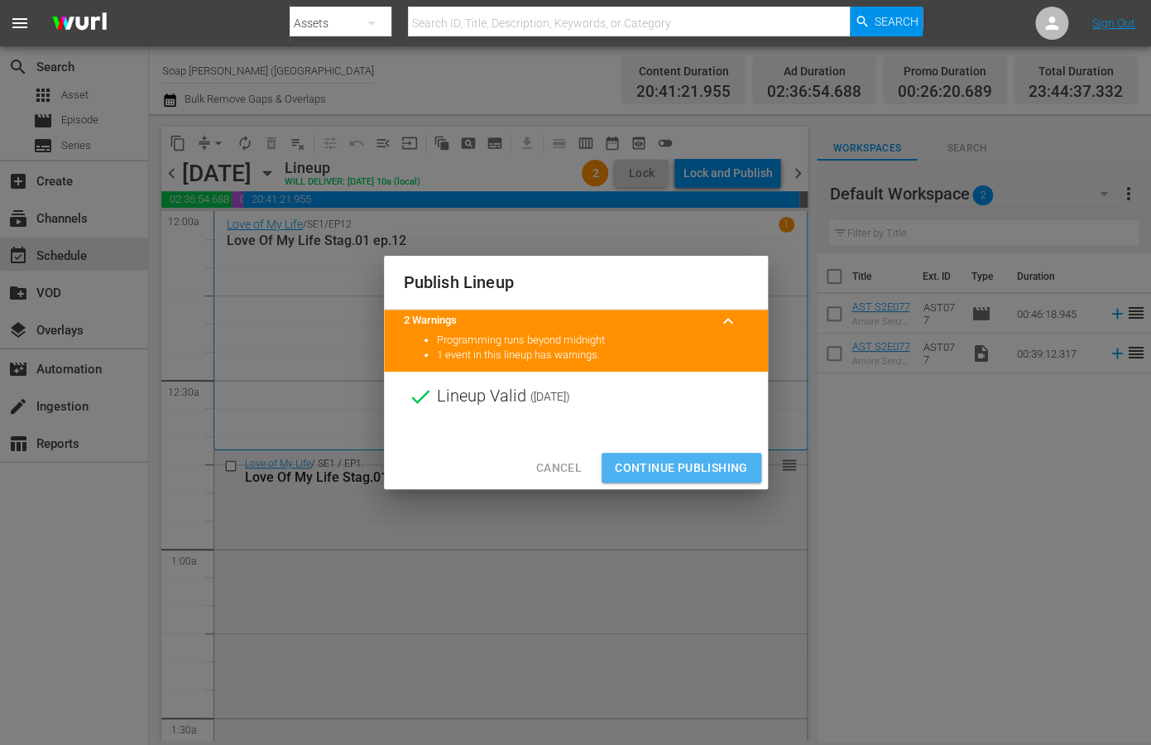
click at [648, 464] on span "Continue Publishing" at bounding box center [681, 468] width 133 height 21
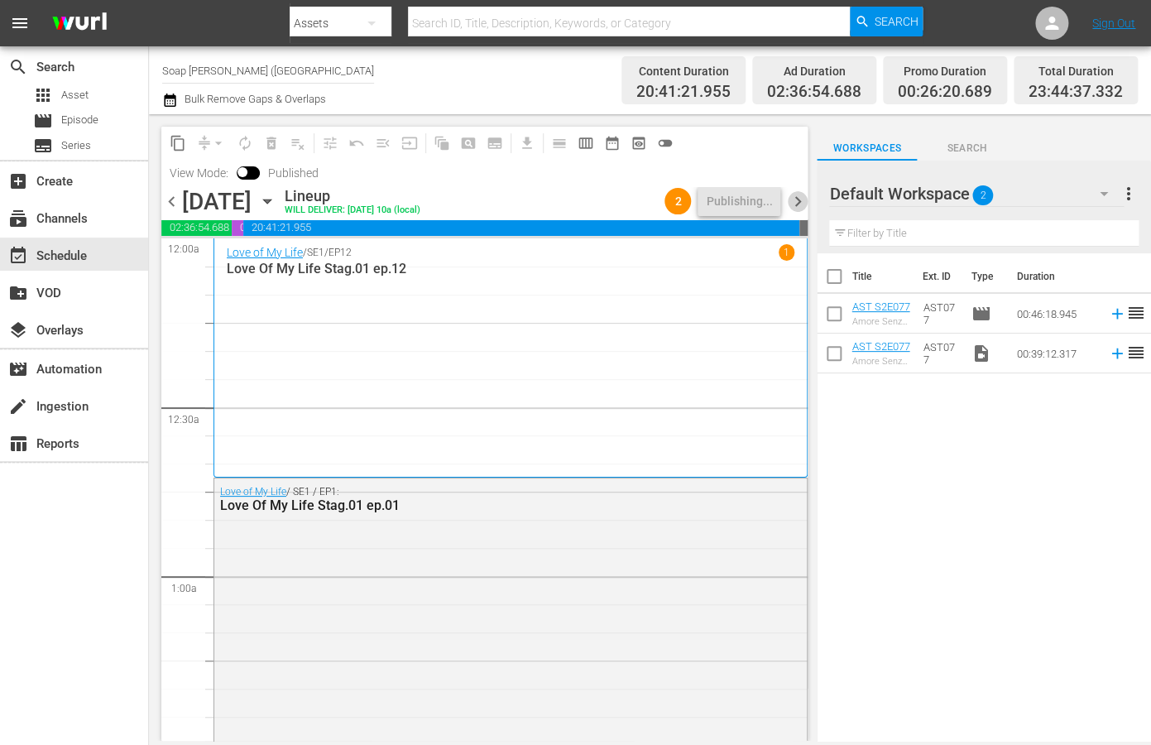
click at [797, 204] on span "chevron_right" at bounding box center [797, 201] width 21 height 21
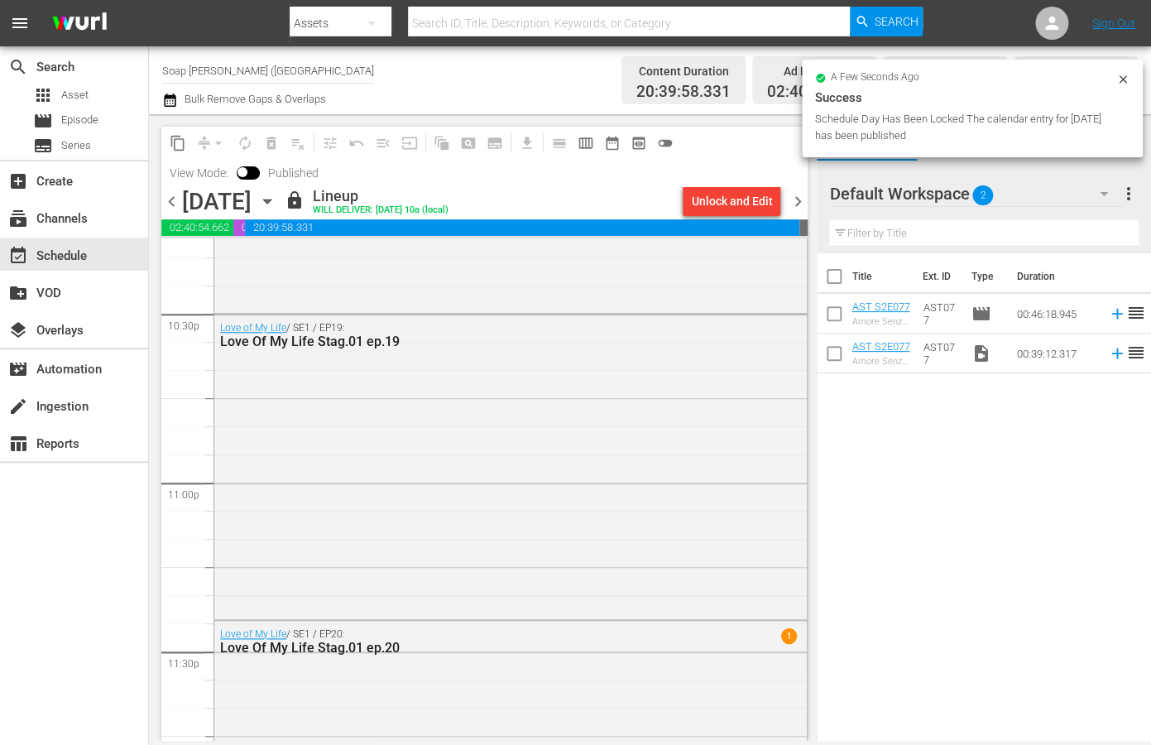
scroll to position [7683, 0]
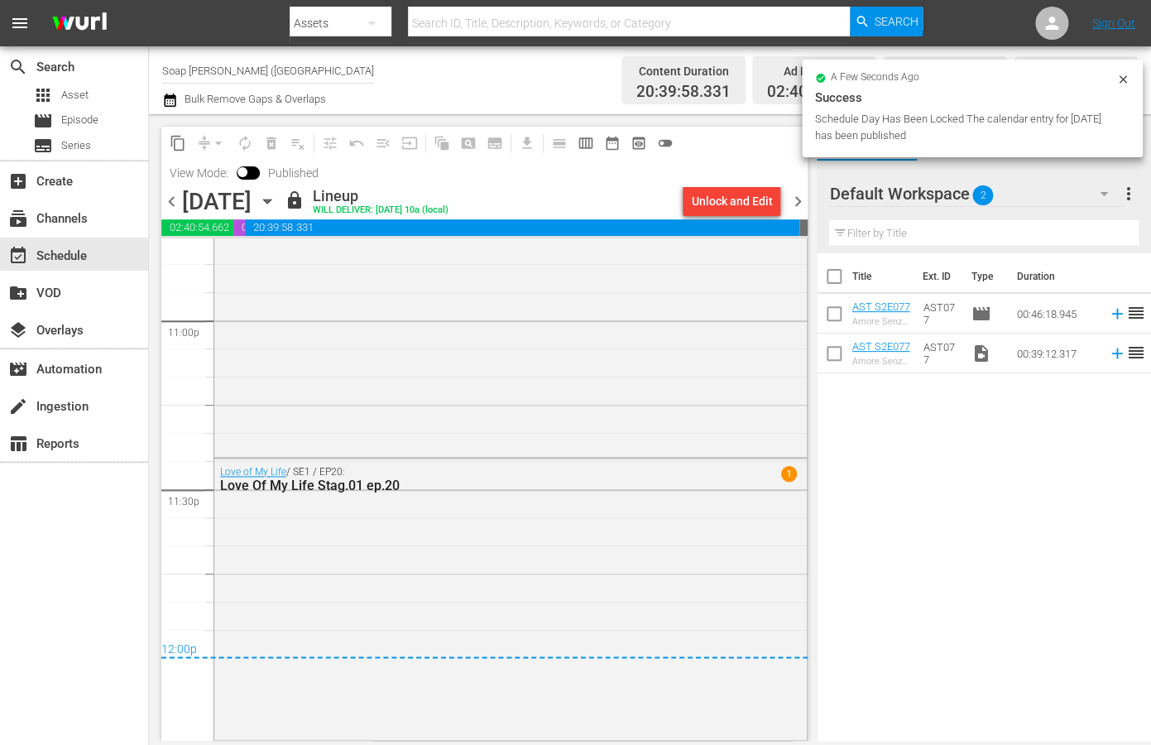
click at [799, 198] on span "chevron_right" at bounding box center [797, 201] width 21 height 21
